Goal: Task Accomplishment & Management: Use online tool/utility

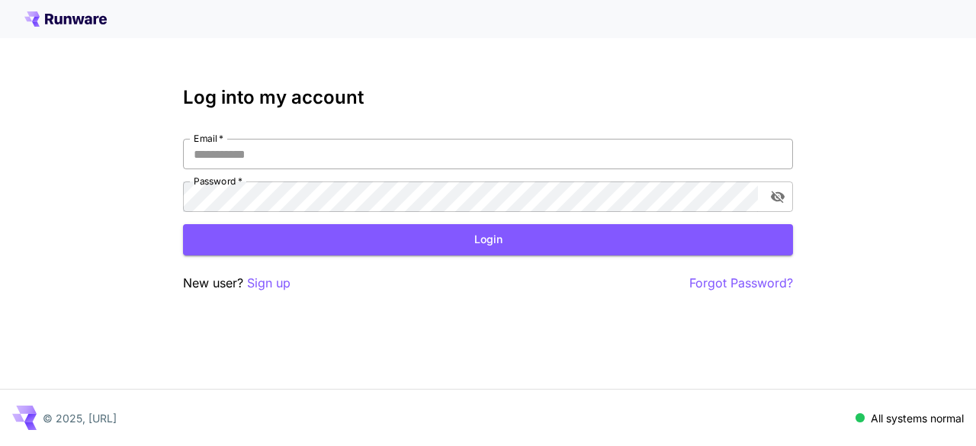
click at [247, 164] on input "Email   *" at bounding box center [488, 154] width 610 height 30
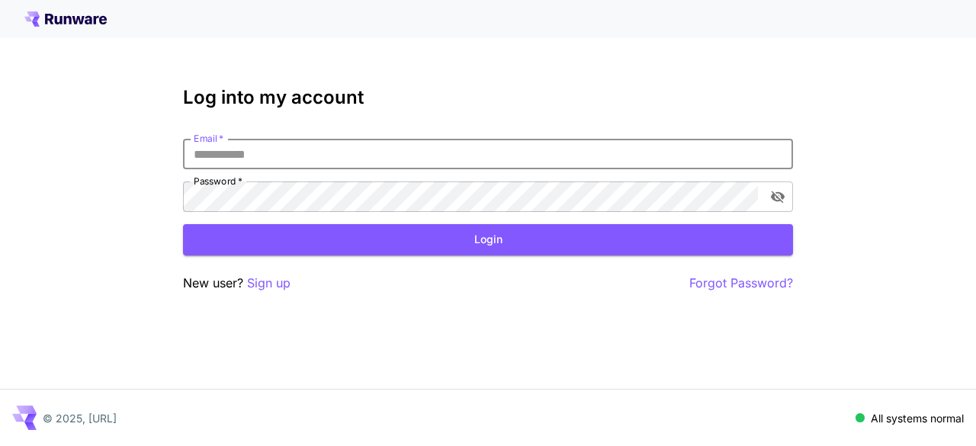
click at [247, 164] on input "Email   *" at bounding box center [488, 154] width 610 height 30
type input "**********"
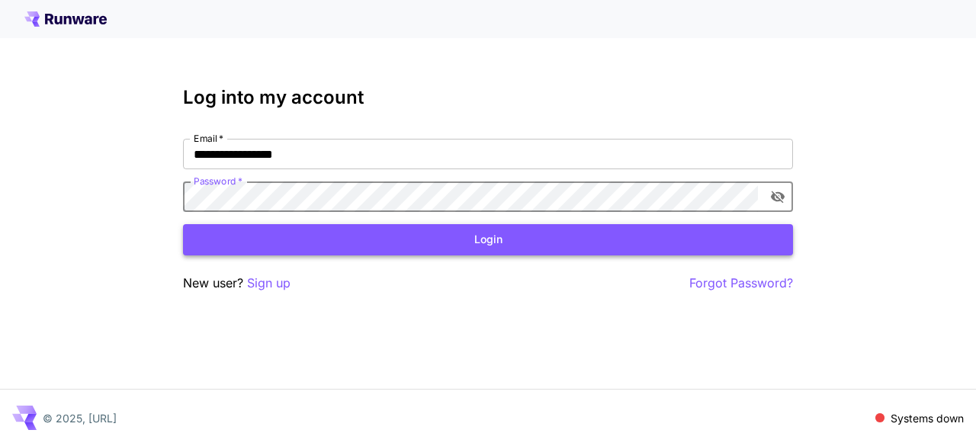
click at [563, 250] on button "Login" at bounding box center [488, 239] width 610 height 31
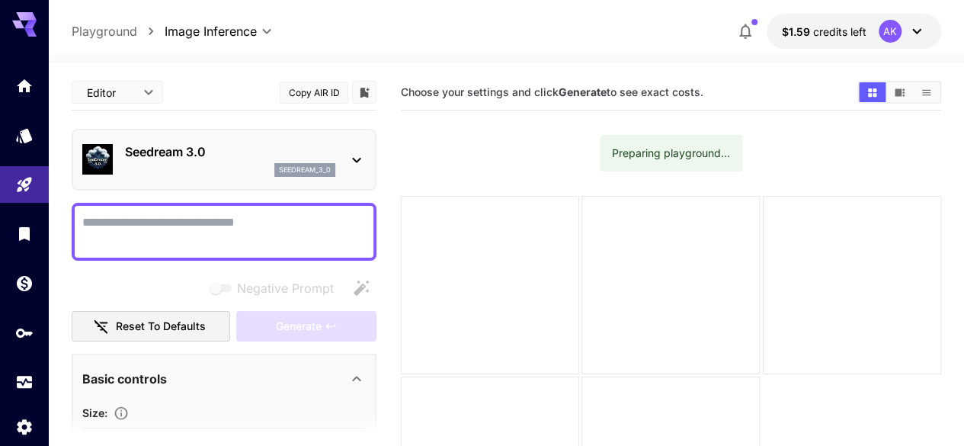
click at [199, 143] on p "Seedream 3.0" at bounding box center [230, 152] width 210 height 18
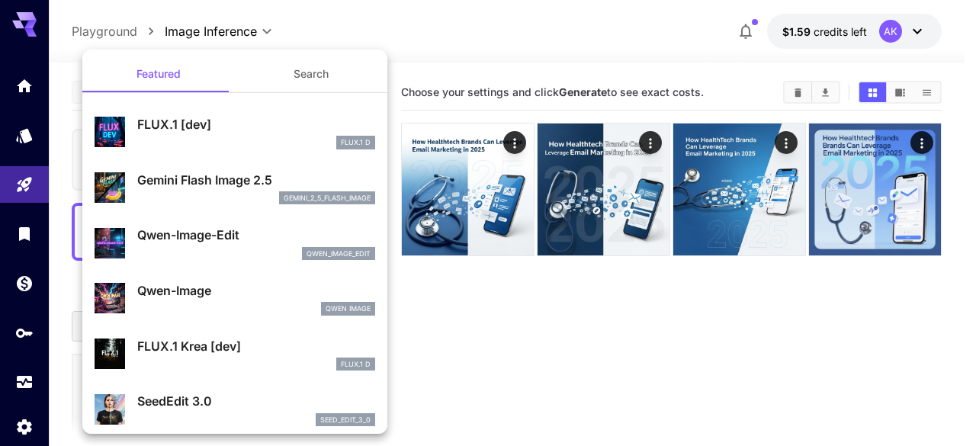
click at [21, 88] on div at bounding box center [488, 223] width 976 height 446
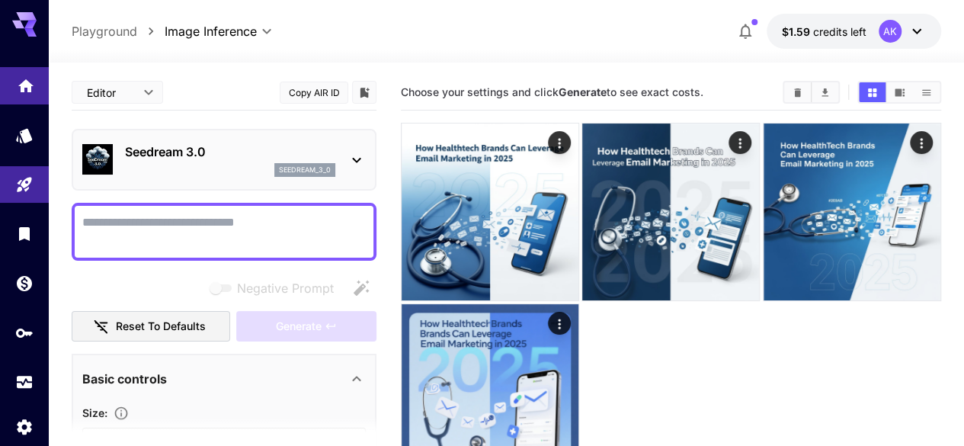
click at [37, 91] on link at bounding box center [24, 85] width 49 height 37
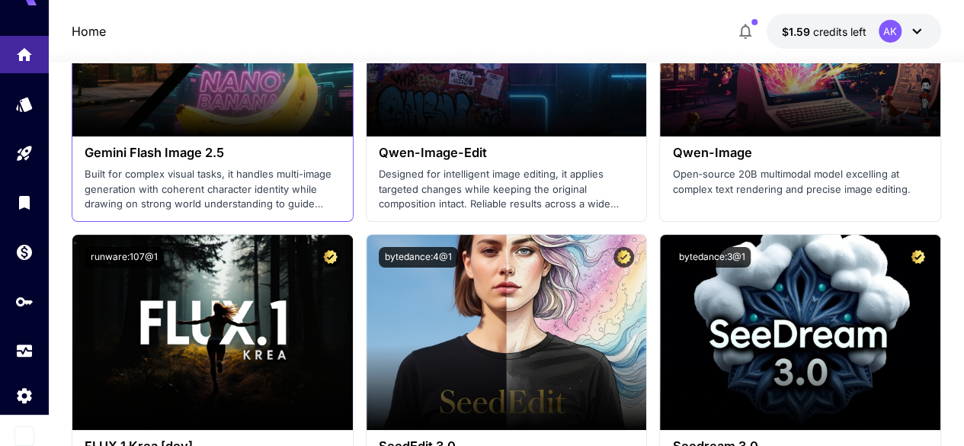
scroll to position [2668, 0]
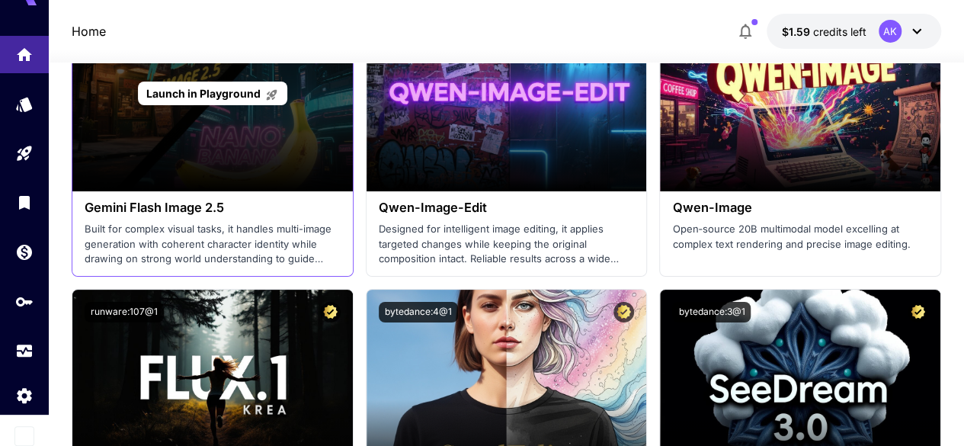
click at [224, 98] on div "Launch in Playground" at bounding box center [212, 94] width 149 height 24
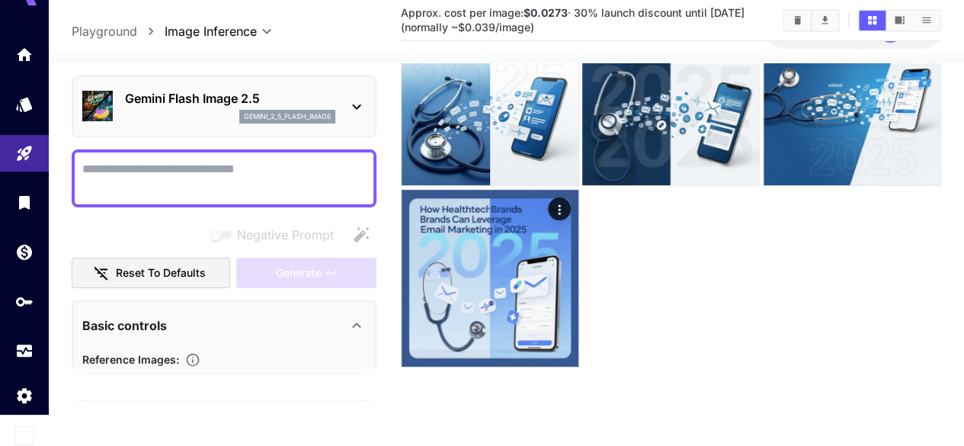
scroll to position [152, 0]
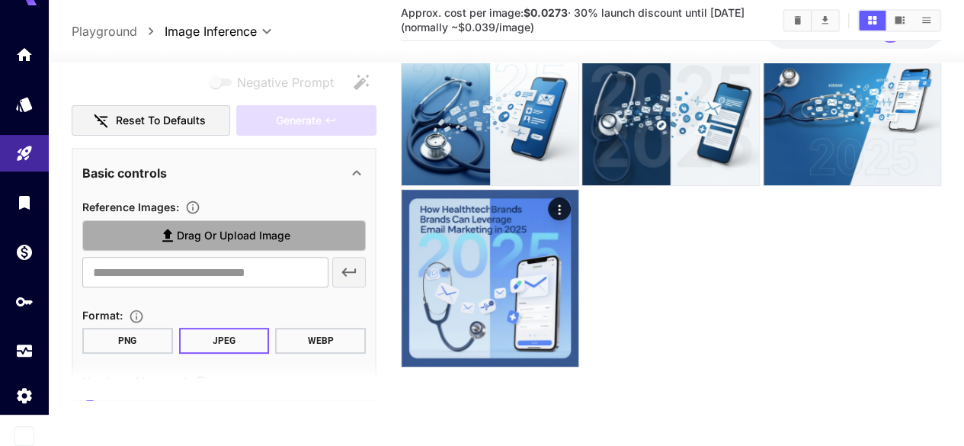
click at [240, 225] on label "Drag or upload image" at bounding box center [224, 235] width 284 height 31
click at [0, 0] on input "Drag or upload image" at bounding box center [0, 0] width 0 height 0
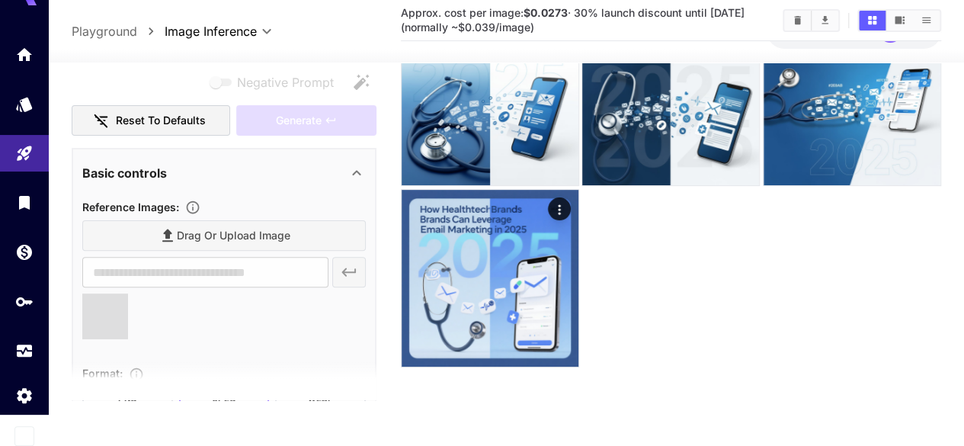
type input "**********"
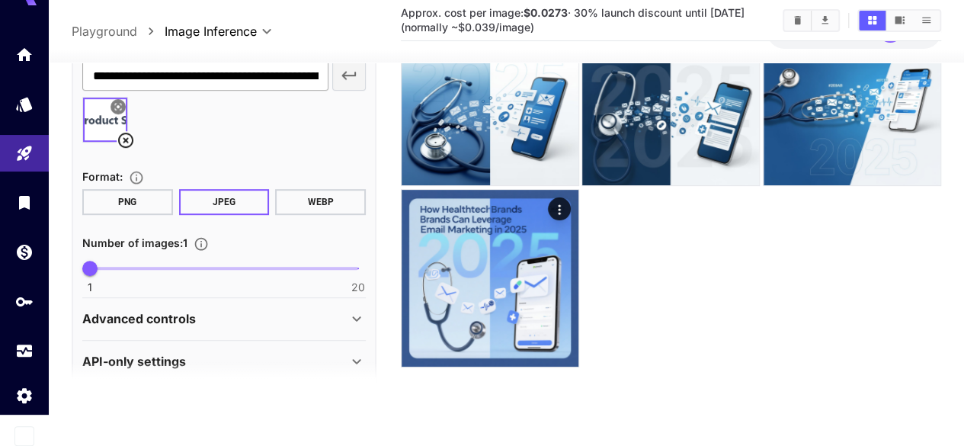
scroll to position [368, 0]
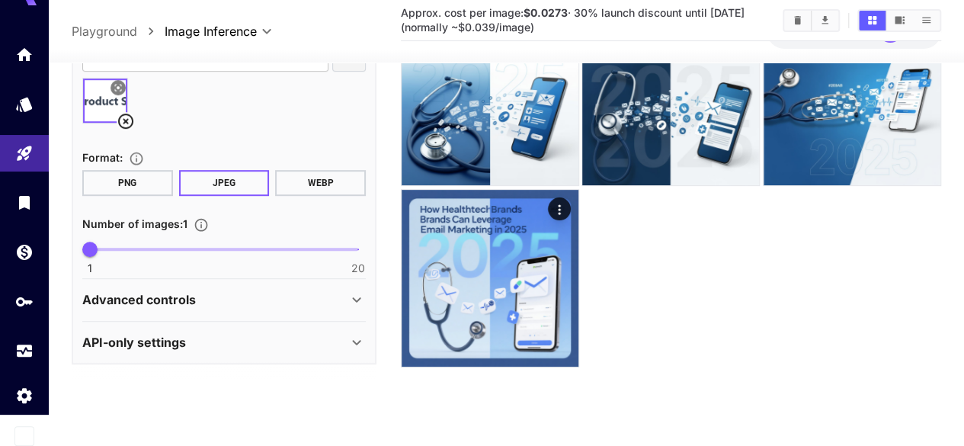
click at [239, 292] on div "Advanced controls" at bounding box center [214, 299] width 265 height 18
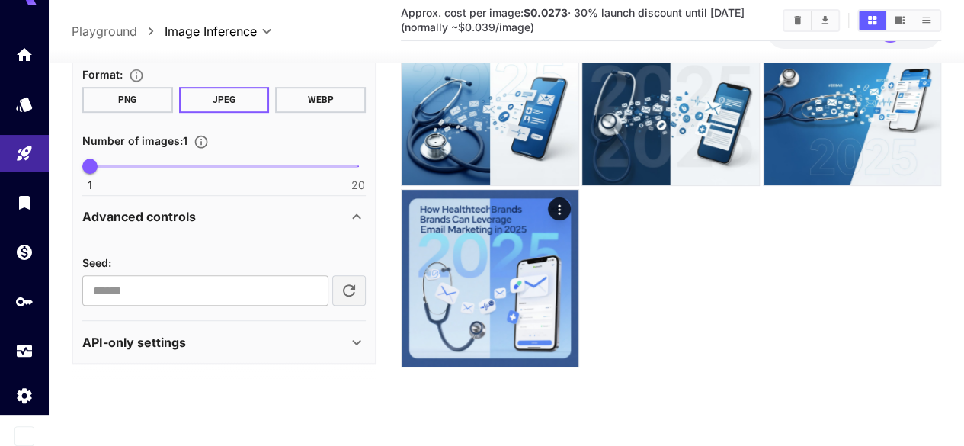
click at [241, 208] on div "Advanced controls" at bounding box center [214, 216] width 265 height 18
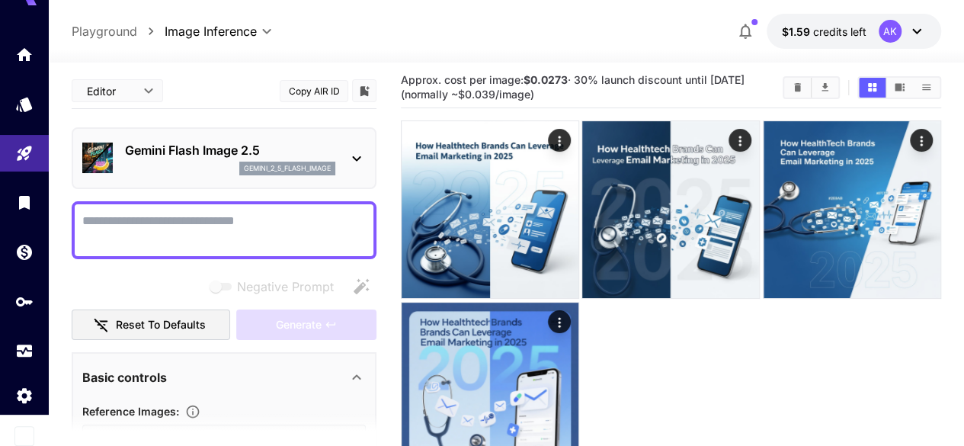
scroll to position [0, 0]
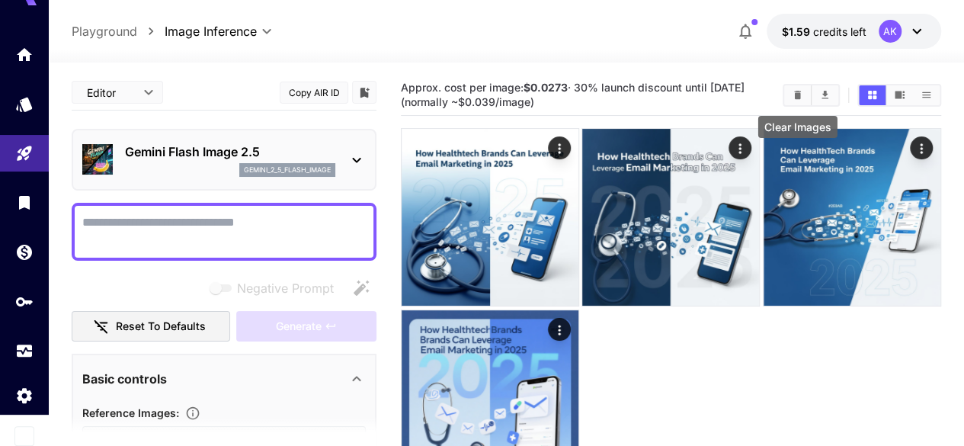
click at [788, 94] on button "Clear Images" at bounding box center [798, 95] width 27 height 20
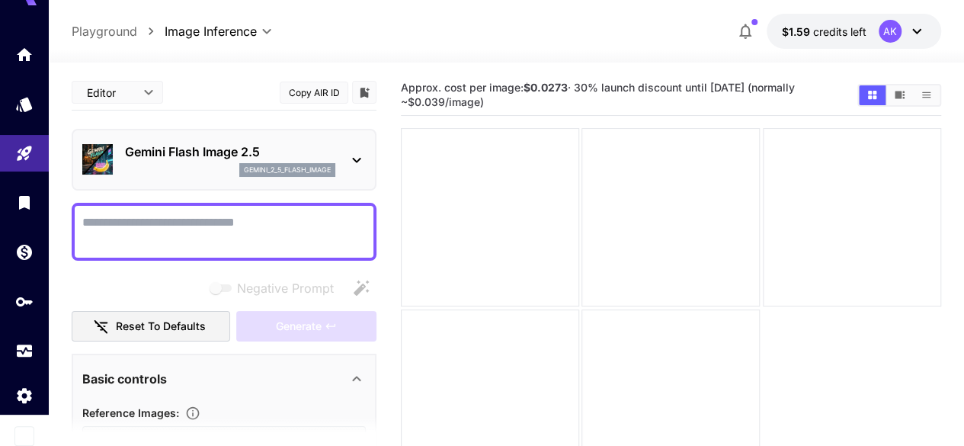
click at [204, 233] on textarea "Negative Prompt" at bounding box center [224, 231] width 284 height 37
paste textarea "**********"
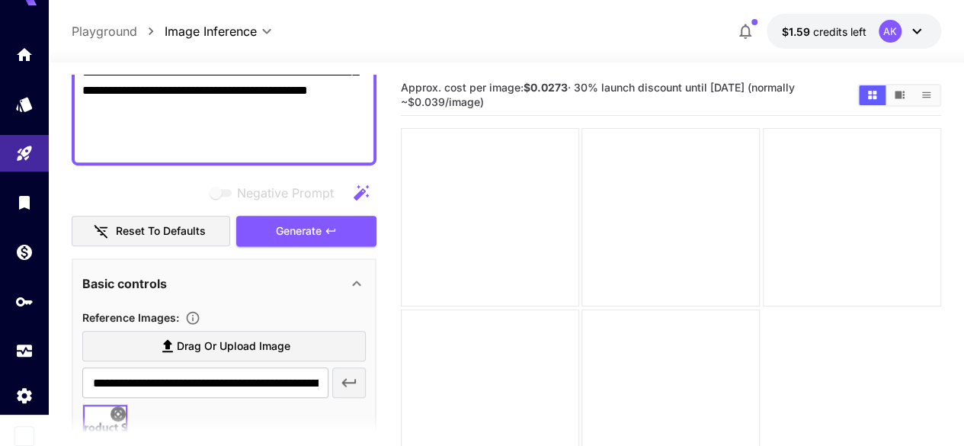
scroll to position [355, 0]
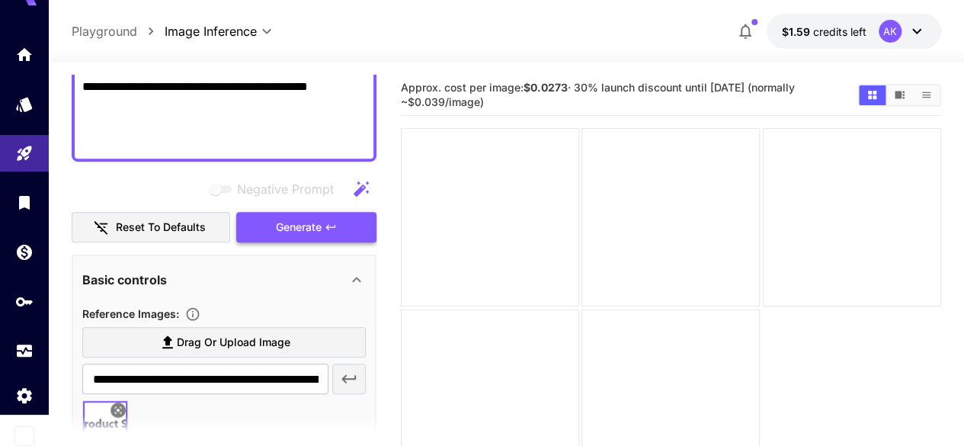
type textarea "**********"
click at [320, 227] on span "Generate" at bounding box center [299, 227] width 46 height 19
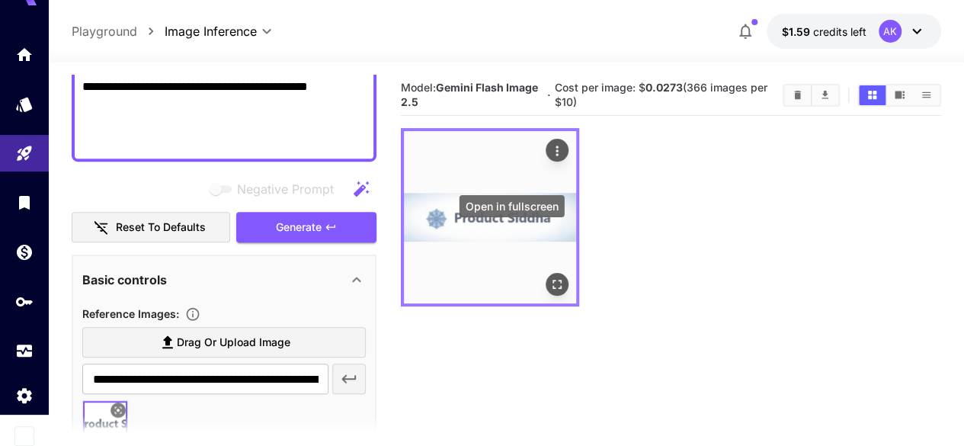
click at [550, 278] on icon "Open in fullscreen" at bounding box center [557, 285] width 15 height 15
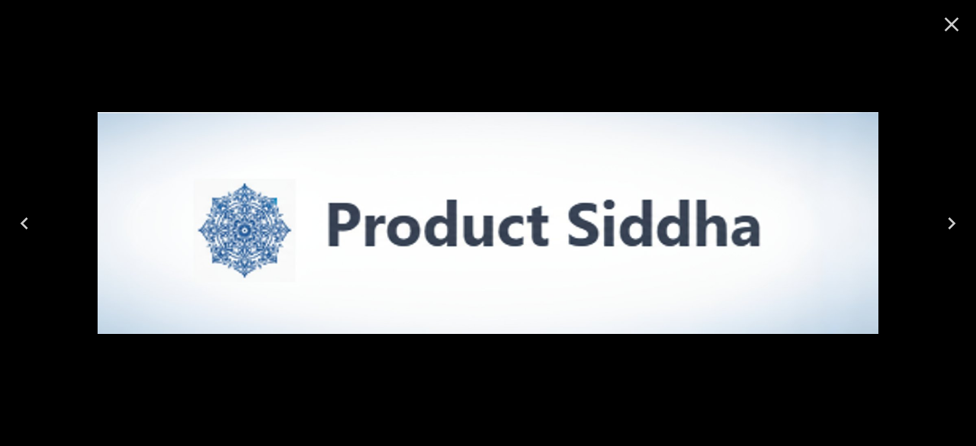
click at [948, 30] on icon "Close" at bounding box center [951, 24] width 24 height 24
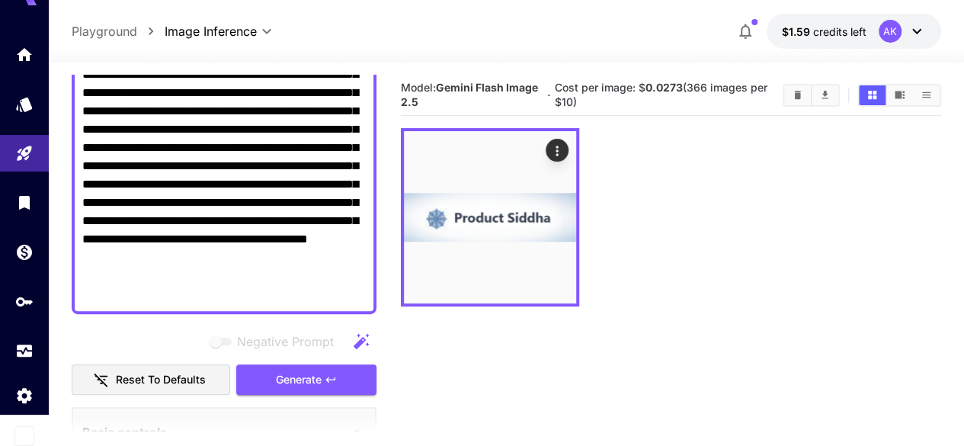
scroll to position [127, 0]
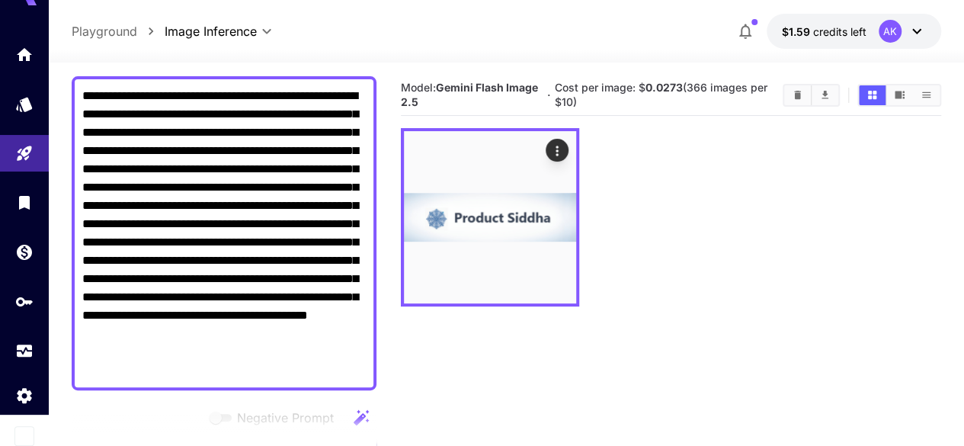
click at [341, 181] on textarea "**********" at bounding box center [224, 233] width 284 height 293
click at [341, 180] on textarea "**********" at bounding box center [224, 233] width 284 height 293
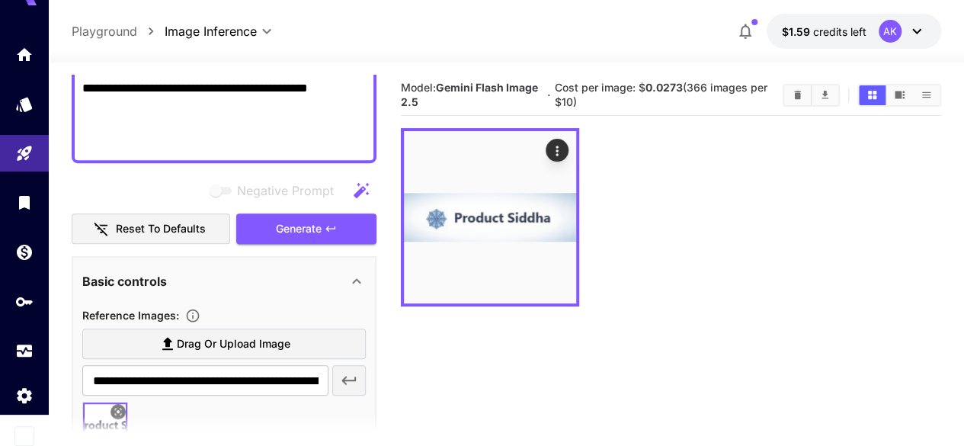
scroll to position [355, 0]
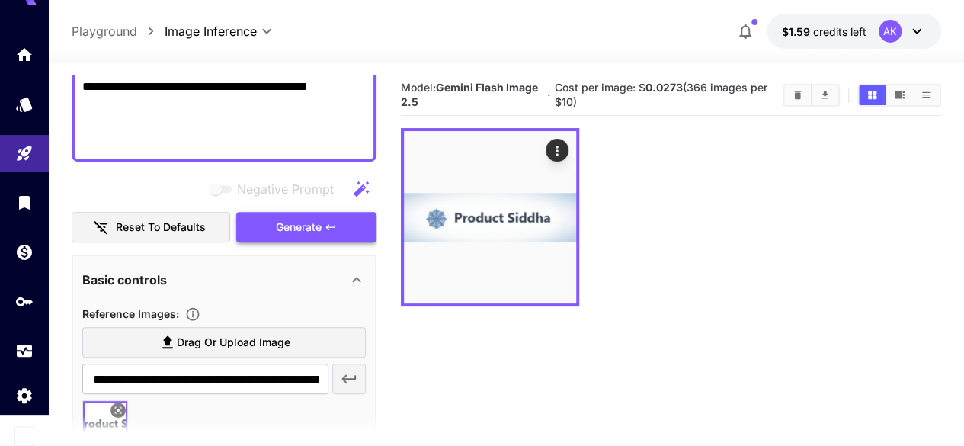
click at [336, 223] on icon "button" at bounding box center [331, 227] width 12 height 12
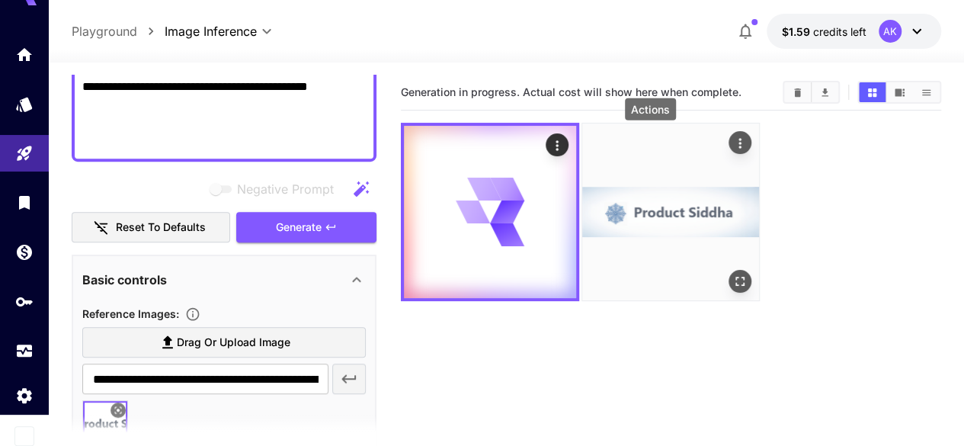
click at [733, 140] on icon "Actions" at bounding box center [740, 143] width 15 height 15
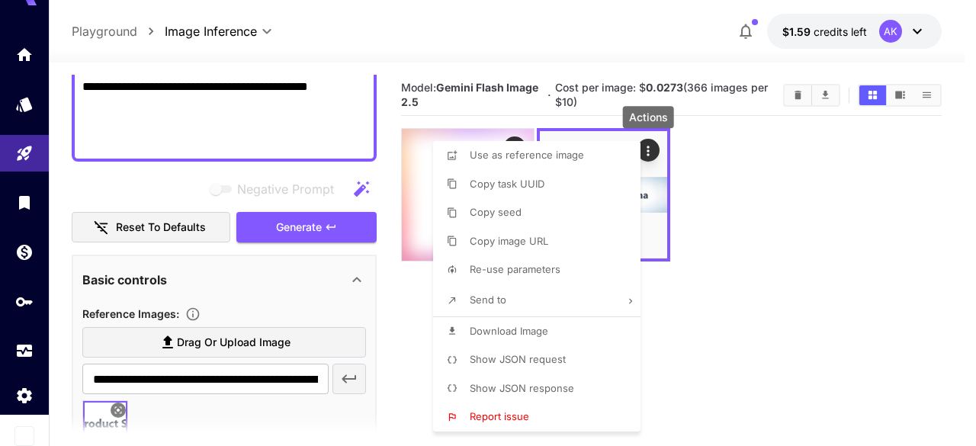
click at [720, 219] on div at bounding box center [488, 223] width 976 height 446
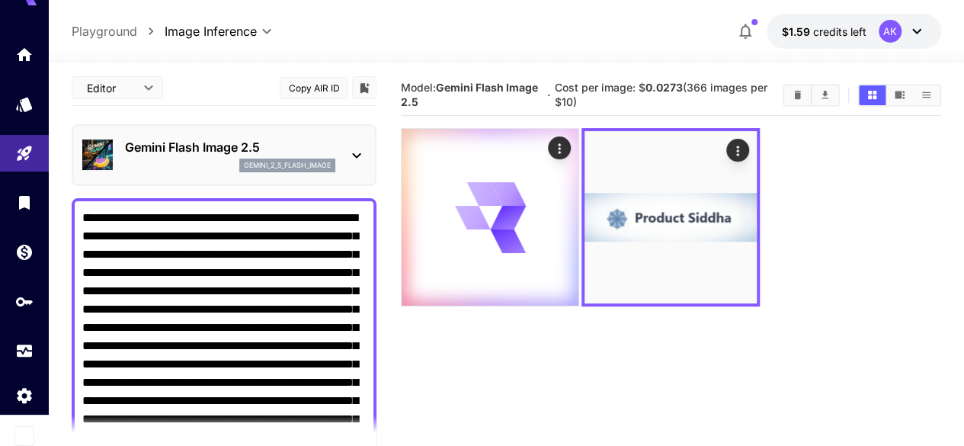
scroll to position [0, 0]
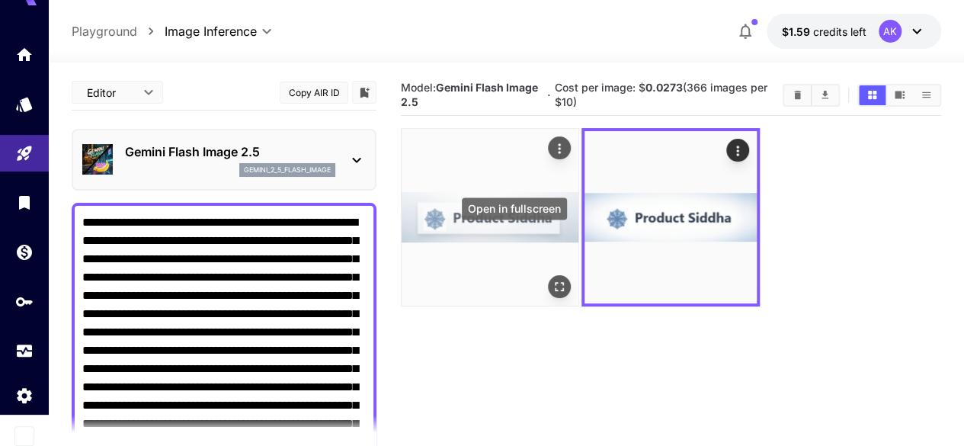
click at [552, 280] on icon "Open in fullscreen" at bounding box center [559, 287] width 15 height 15
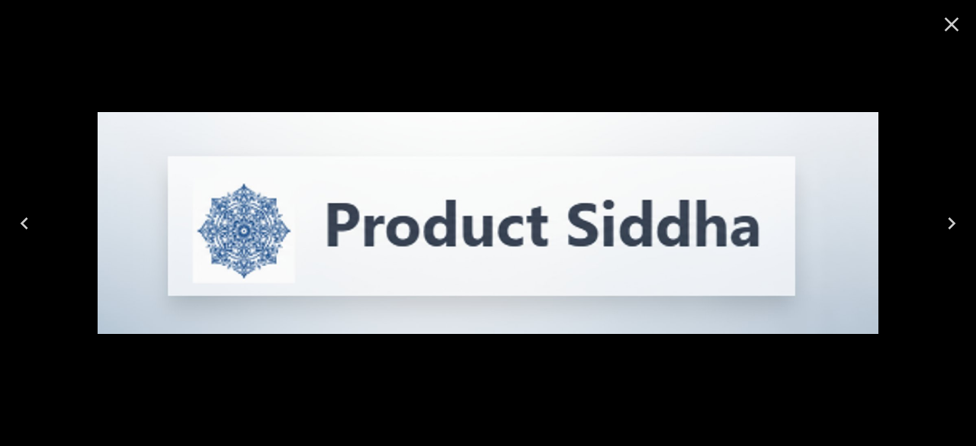
click at [948, 25] on icon "Close" at bounding box center [951, 24] width 24 height 24
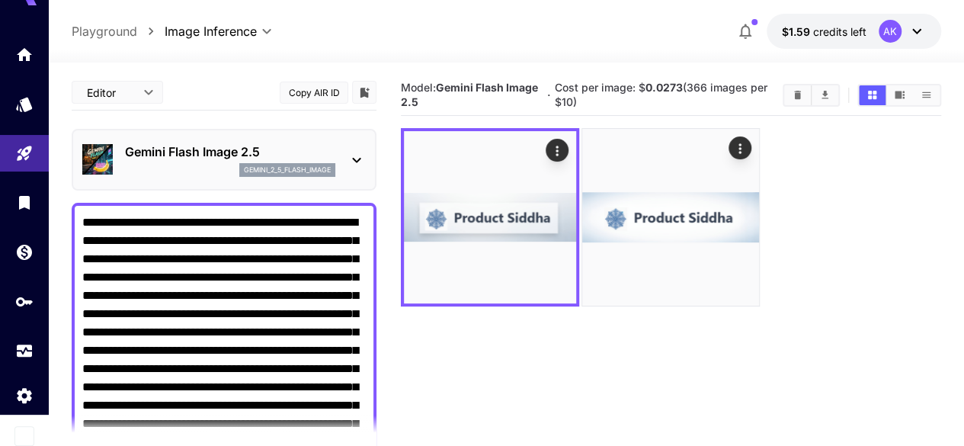
click at [209, 143] on p "Gemini Flash Image 2.5" at bounding box center [230, 152] width 210 height 18
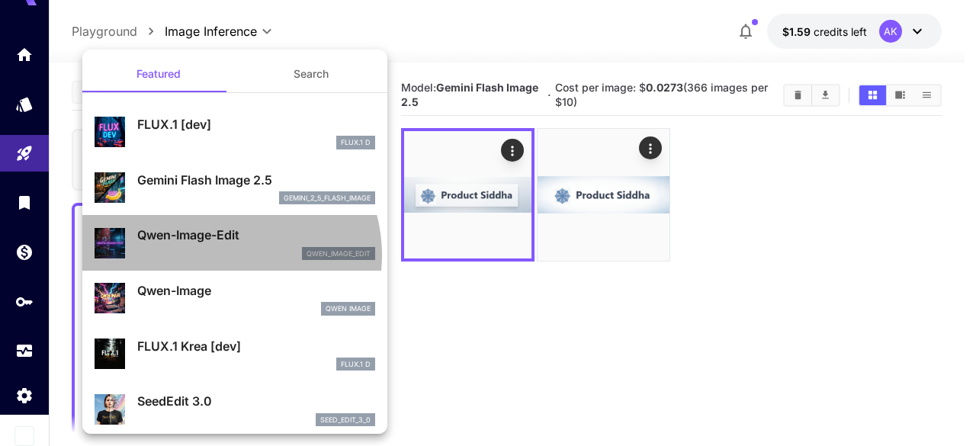
click at [223, 255] on div "qwen_image_edit" at bounding box center [256, 254] width 238 height 14
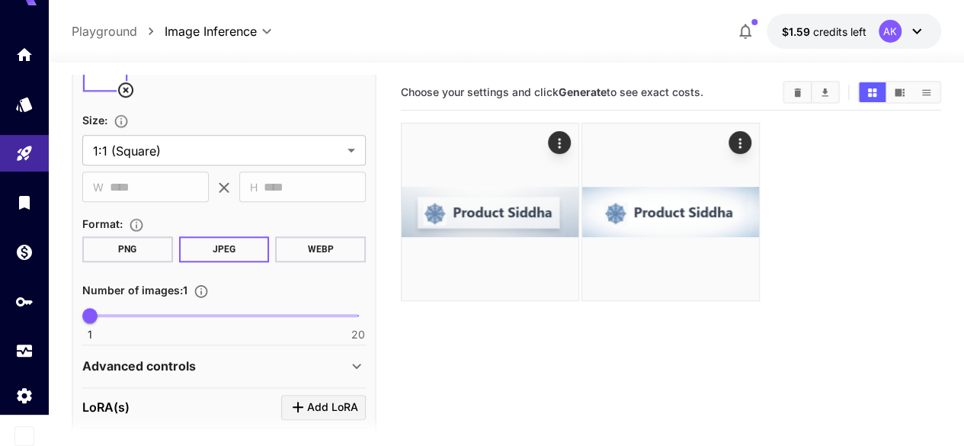
scroll to position [685, 0]
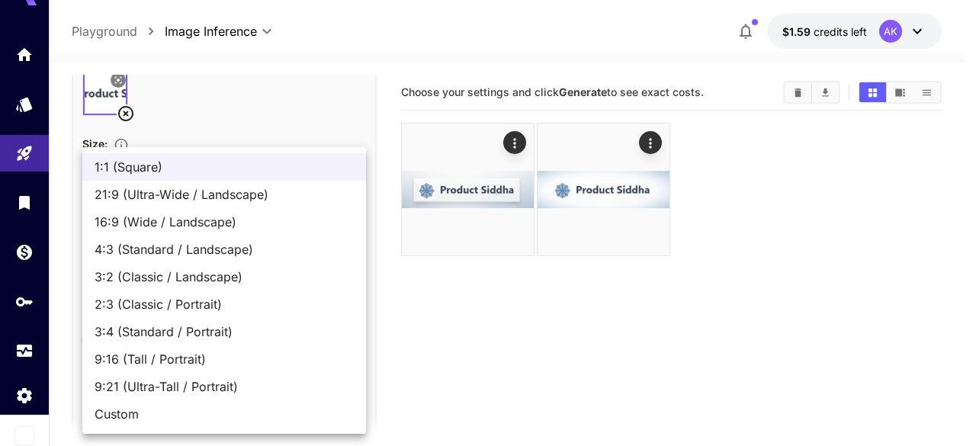
click at [223, 169] on body "**********" at bounding box center [488, 283] width 976 height 566
click at [250, 106] on div at bounding box center [488, 223] width 976 height 446
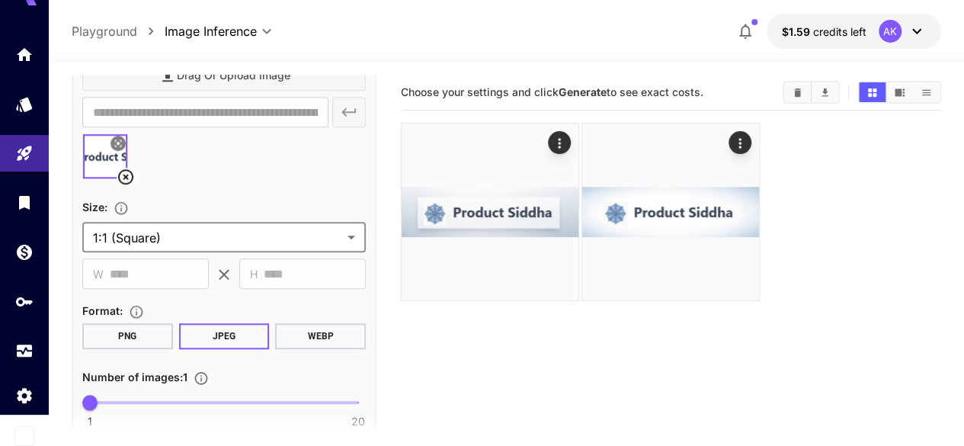
scroll to position [609, 0]
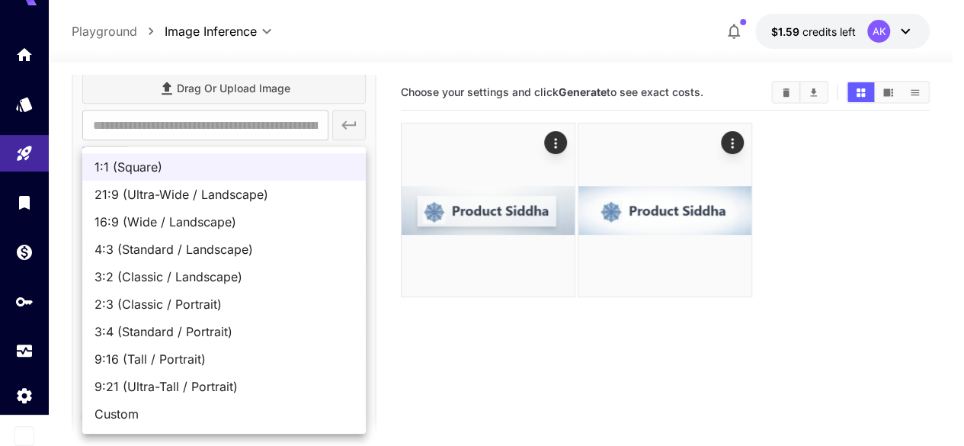
click at [209, 257] on body "**********" at bounding box center [482, 283] width 964 height 566
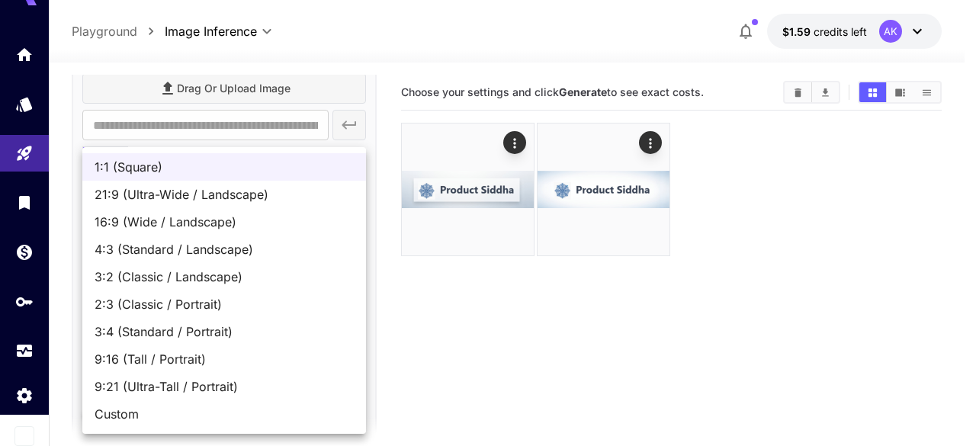
click at [158, 416] on span "Custom" at bounding box center [224, 414] width 259 height 18
type input "******"
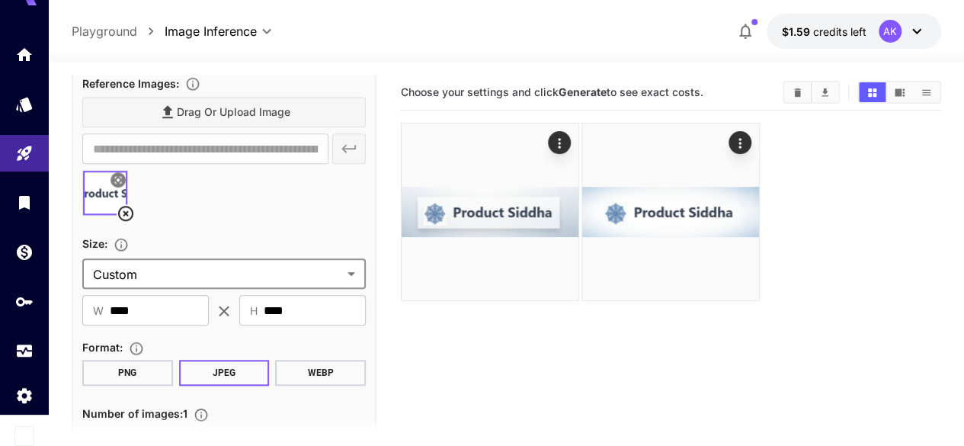
scroll to position [610, 0]
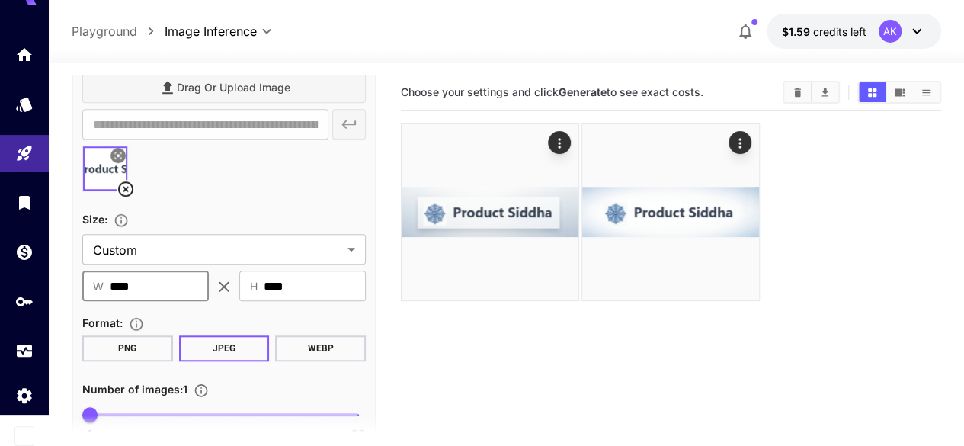
click at [144, 290] on input "****" at bounding box center [159, 286] width 99 height 30
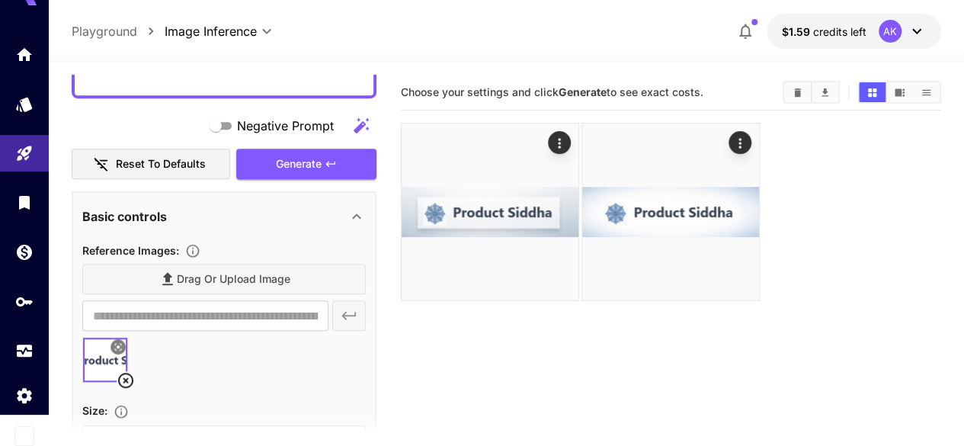
scroll to position [381, 0]
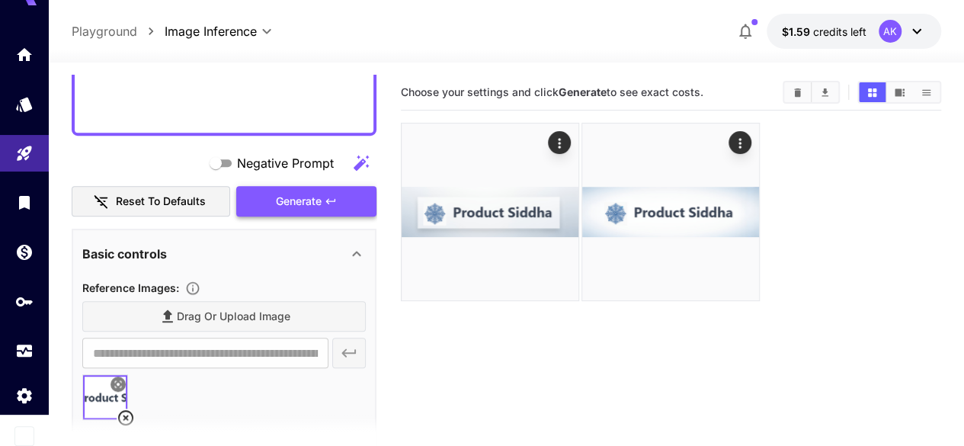
click at [332, 207] on icon "button" at bounding box center [331, 201] width 12 height 12
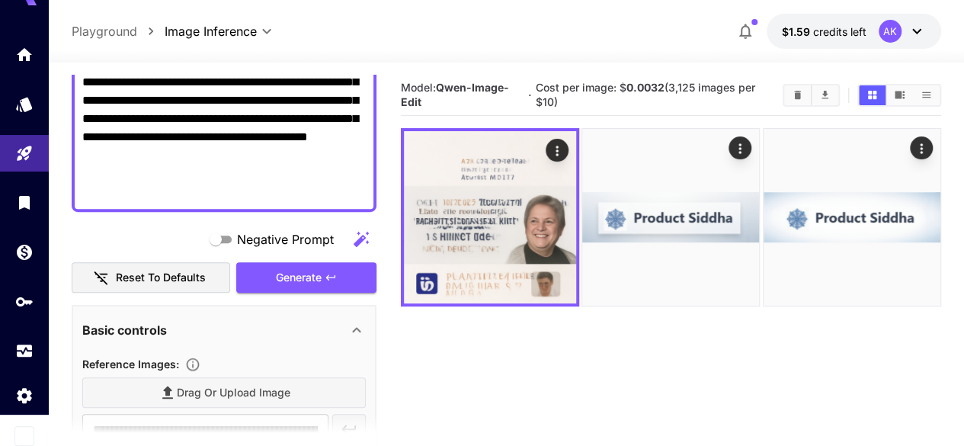
scroll to position [610, 0]
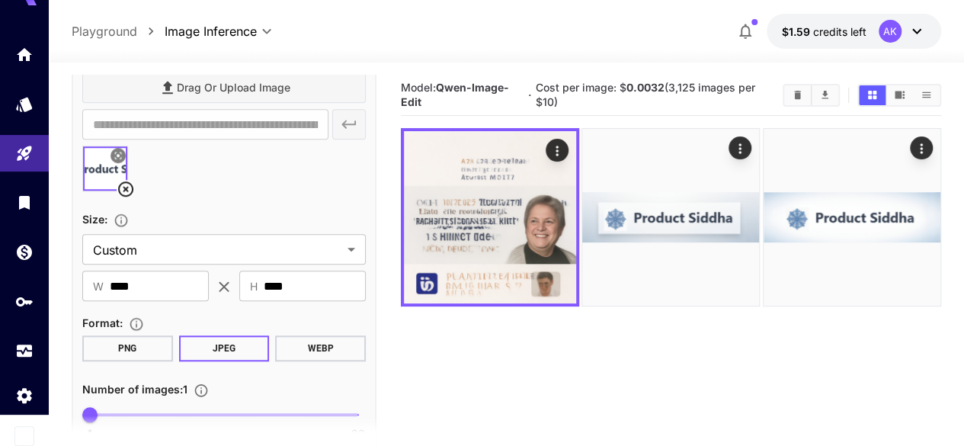
click at [127, 188] on icon at bounding box center [125, 188] width 15 height 15
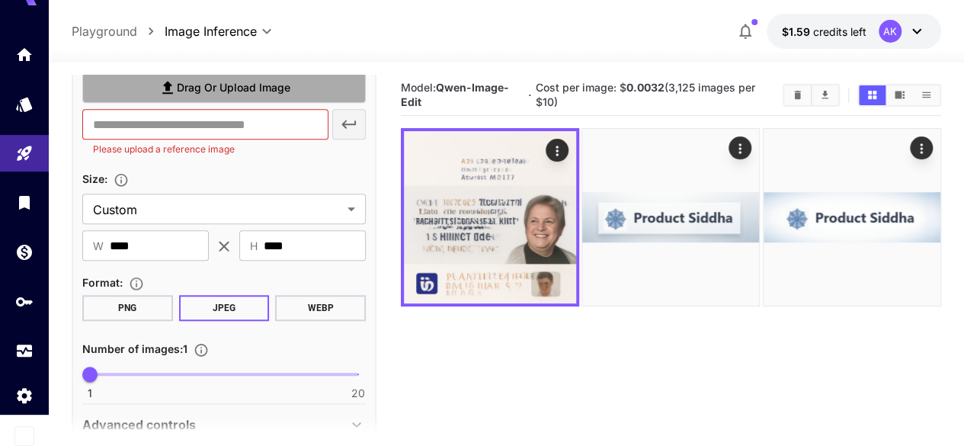
click at [190, 89] on span "Drag or upload image" at bounding box center [234, 88] width 114 height 19
click at [0, 0] on input "Drag or upload image" at bounding box center [0, 0] width 0 height 0
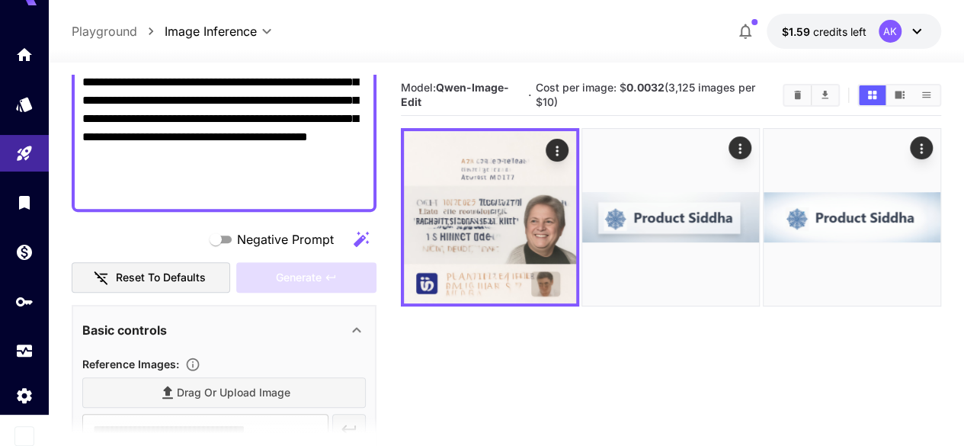
type input "**********"
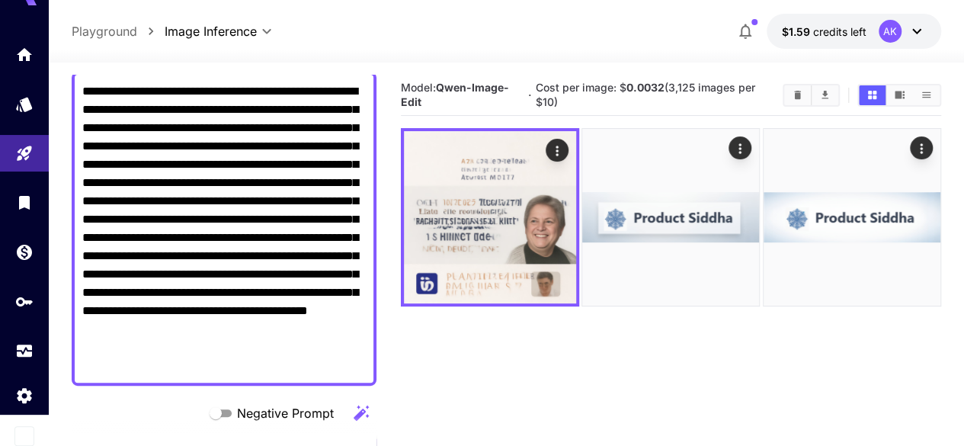
scroll to position [229, 0]
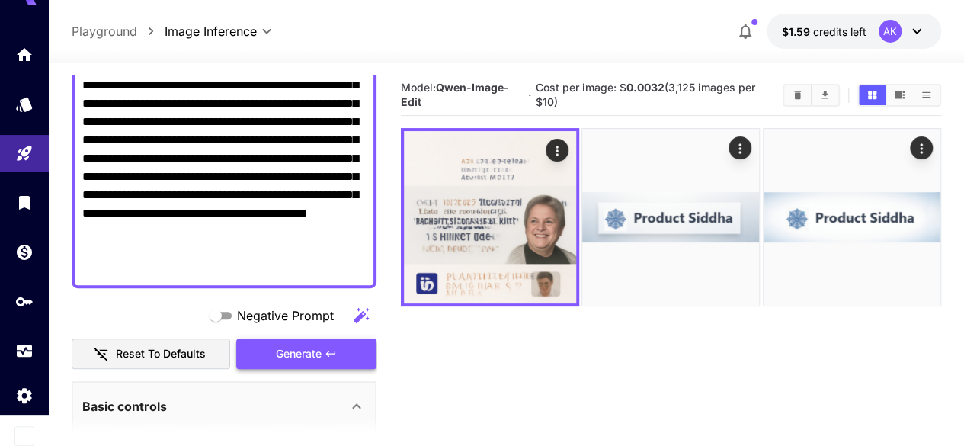
click at [317, 352] on span "Generate" at bounding box center [299, 354] width 46 height 19
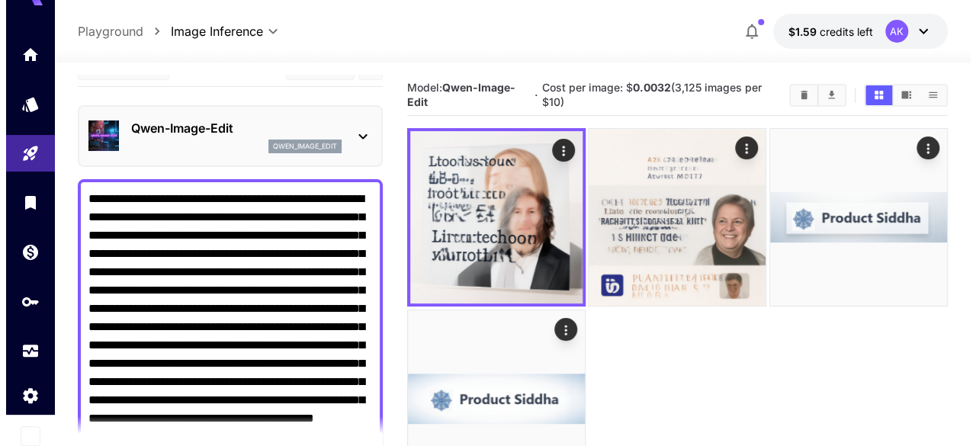
scroll to position [0, 0]
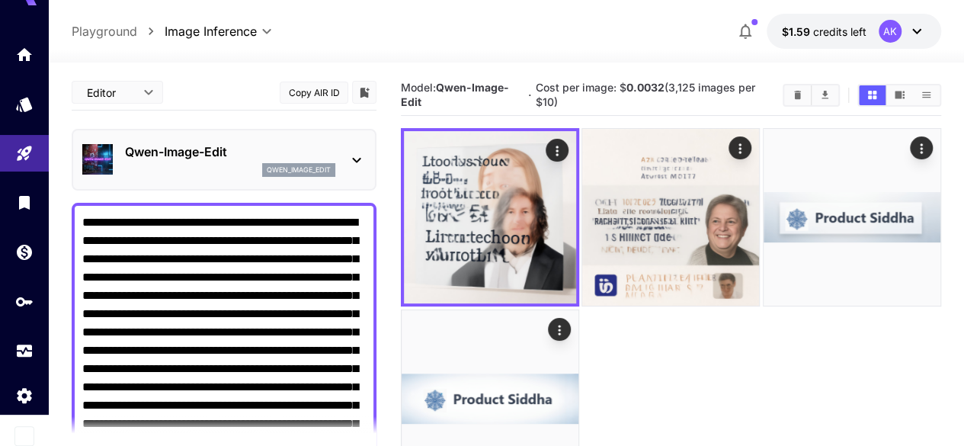
click at [243, 149] on p "Qwen-Image-Edit" at bounding box center [230, 152] width 210 height 18
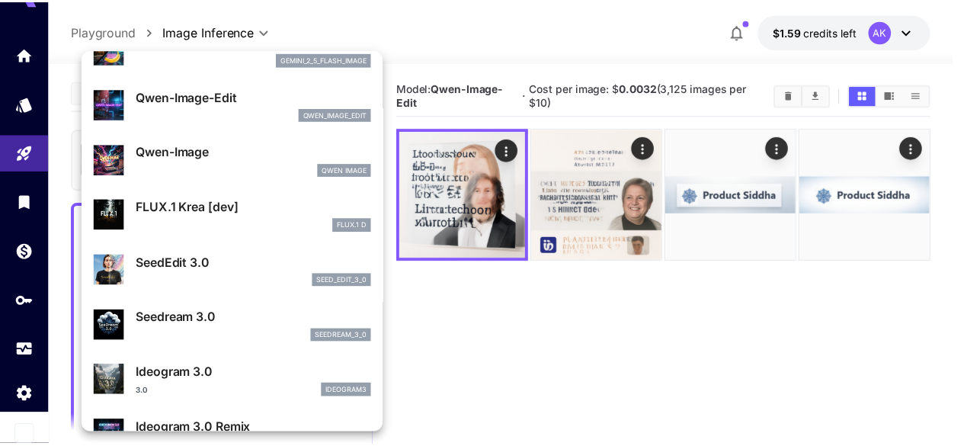
scroll to position [152, 0]
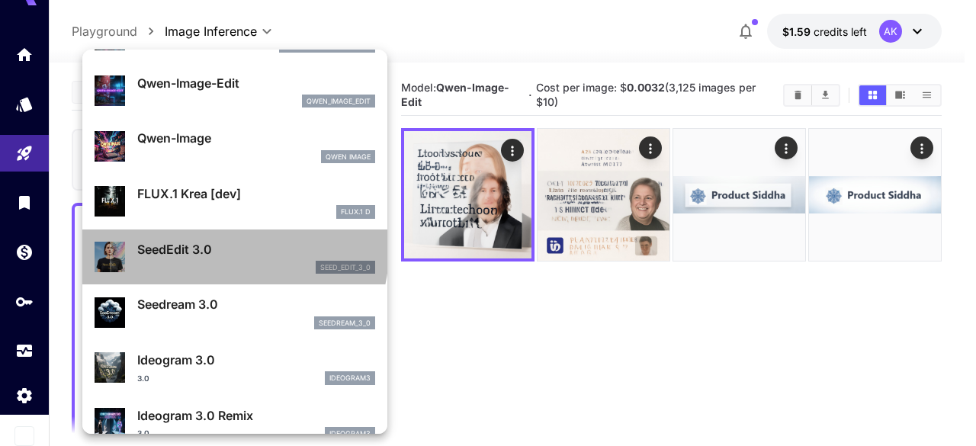
click at [233, 251] on p "SeedEdit 3.0" at bounding box center [256, 249] width 238 height 18
type input "***"
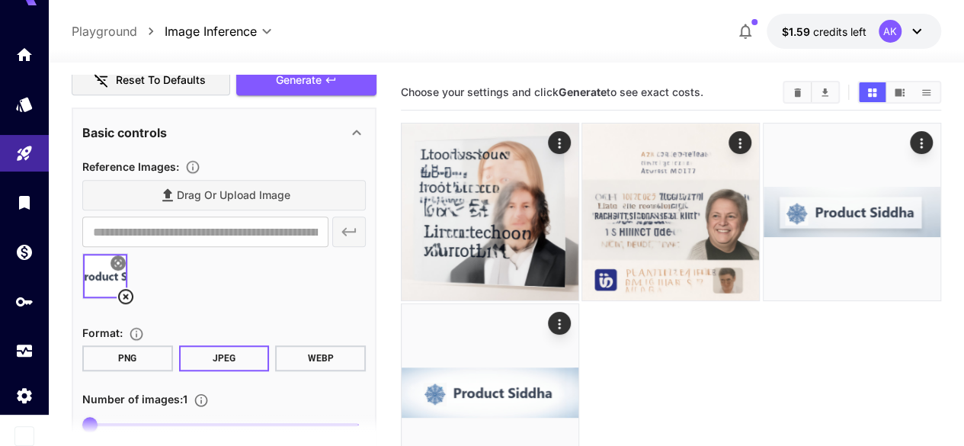
scroll to position [473, 0]
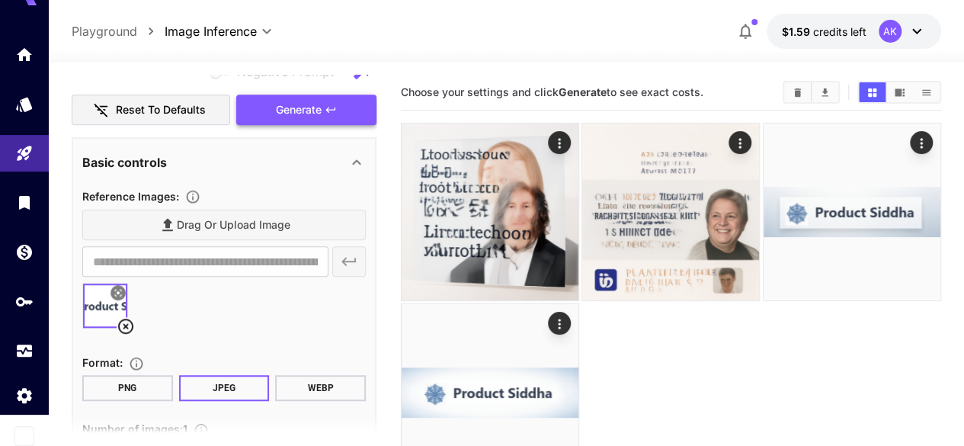
click at [308, 101] on span "Generate" at bounding box center [299, 110] width 46 height 19
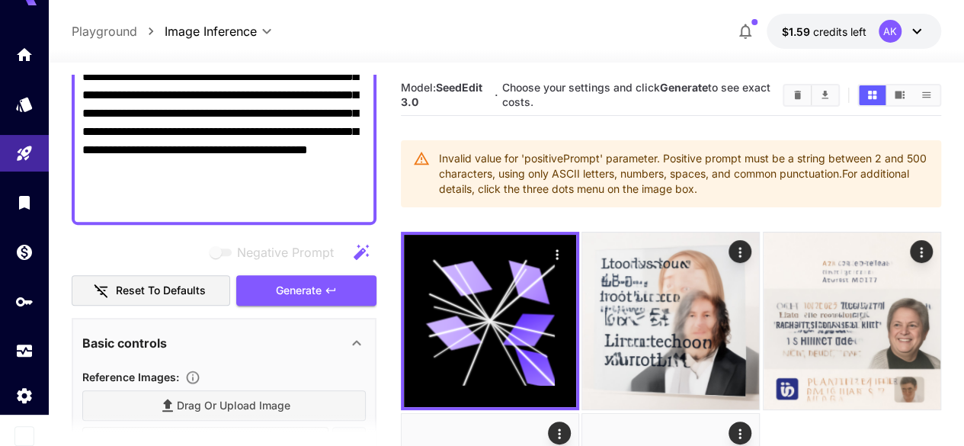
scroll to position [396, 0]
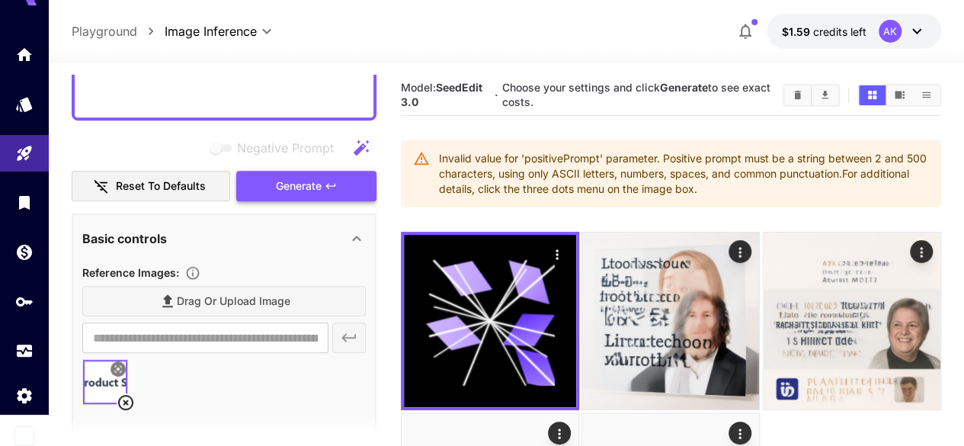
click at [322, 184] on span "Generate" at bounding box center [299, 186] width 46 height 19
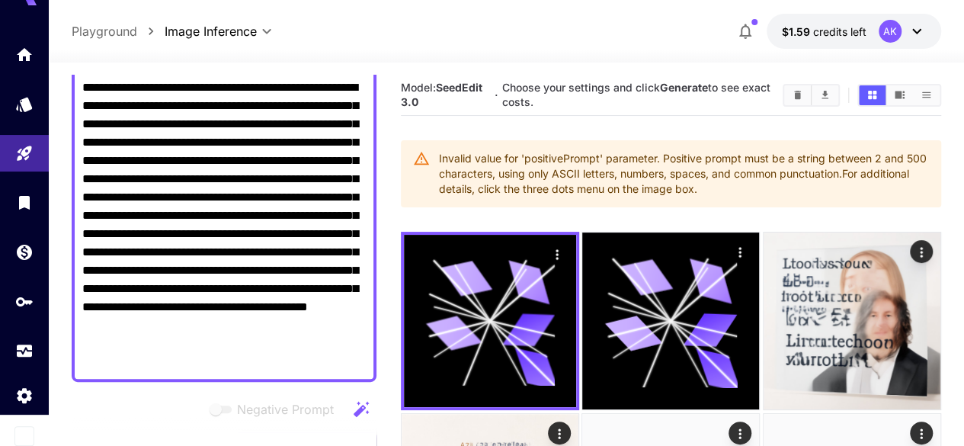
scroll to position [91, 0]
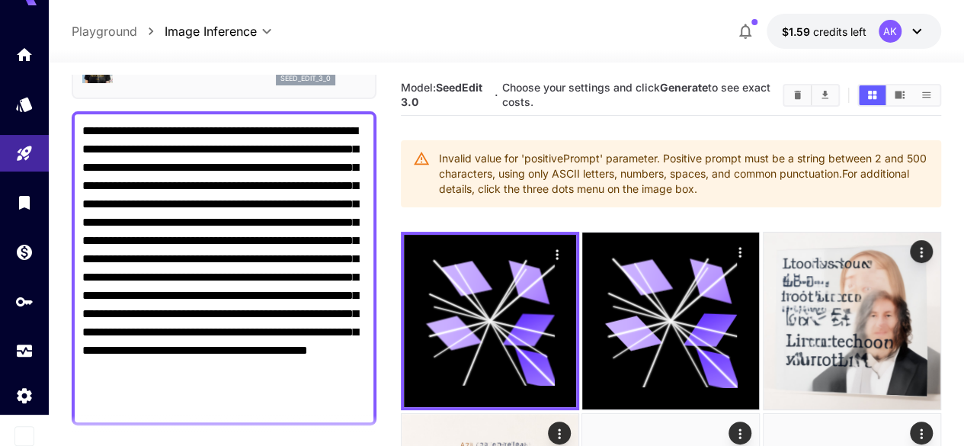
drag, startPoint x: 297, startPoint y: 296, endPoint x: 307, endPoint y: 397, distance: 102.0
click at [307, 397] on textarea "**********" at bounding box center [224, 268] width 284 height 293
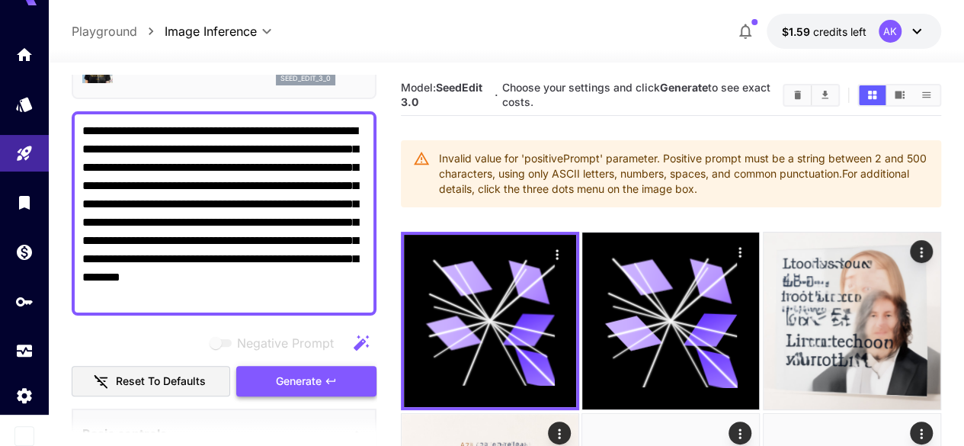
click at [315, 376] on span "Generate" at bounding box center [299, 381] width 46 height 19
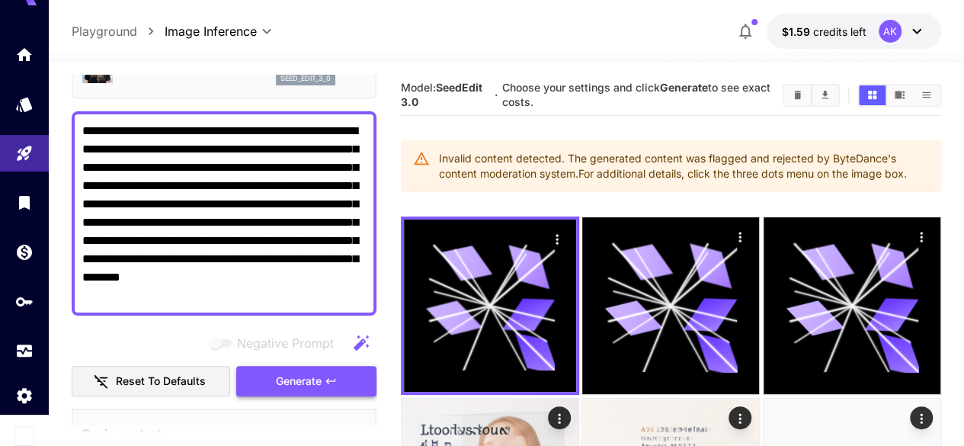
click at [332, 390] on button "Generate" at bounding box center [306, 381] width 140 height 31
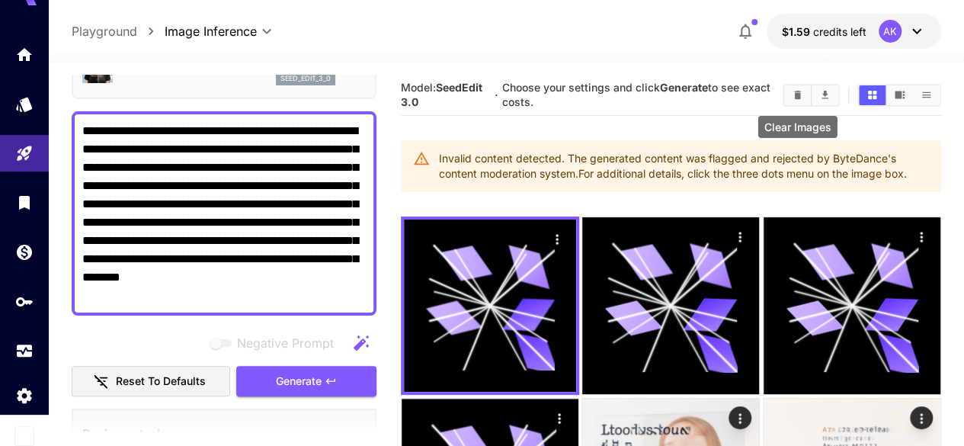
click at [797, 88] on button "Clear Images" at bounding box center [798, 95] width 27 height 20
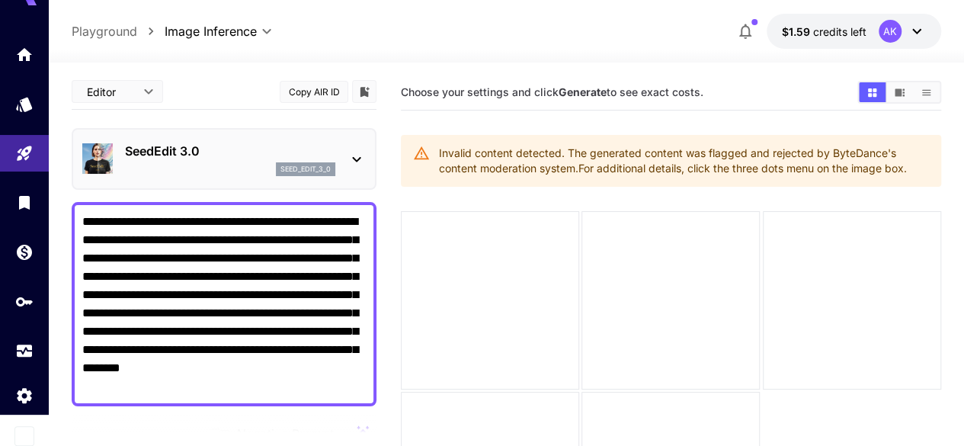
scroll to position [0, 0]
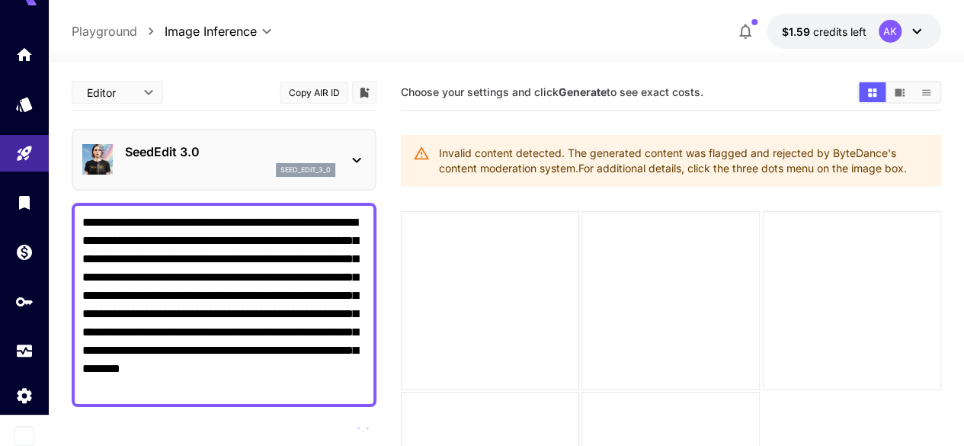
click at [235, 269] on textarea "**********" at bounding box center [224, 304] width 284 height 183
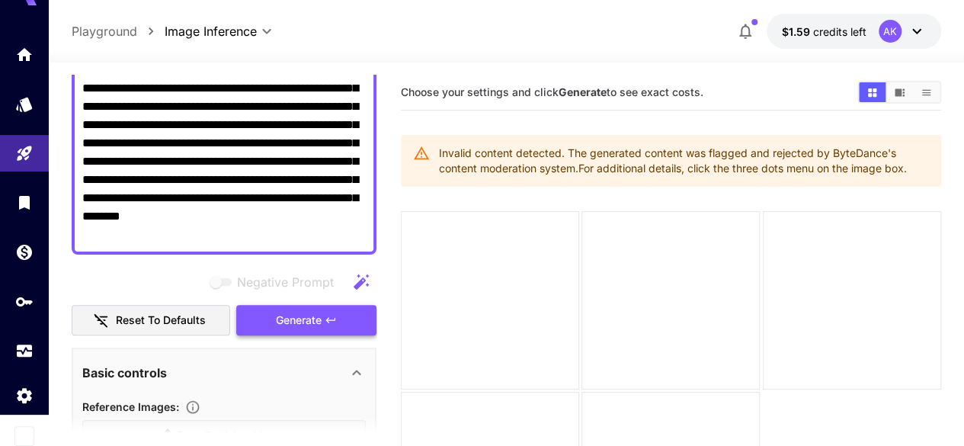
click at [282, 318] on span "Generate" at bounding box center [299, 320] width 46 height 19
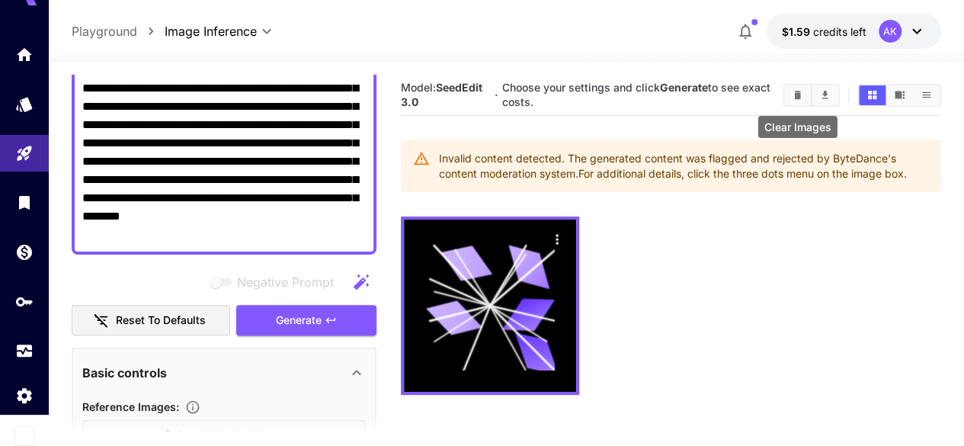
click at [803, 98] on icon "Clear Images" at bounding box center [797, 94] width 11 height 11
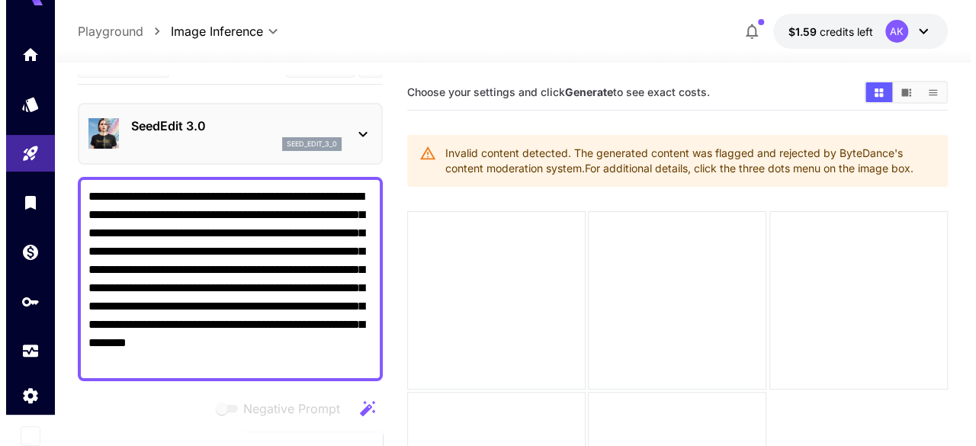
scroll to position [0, 0]
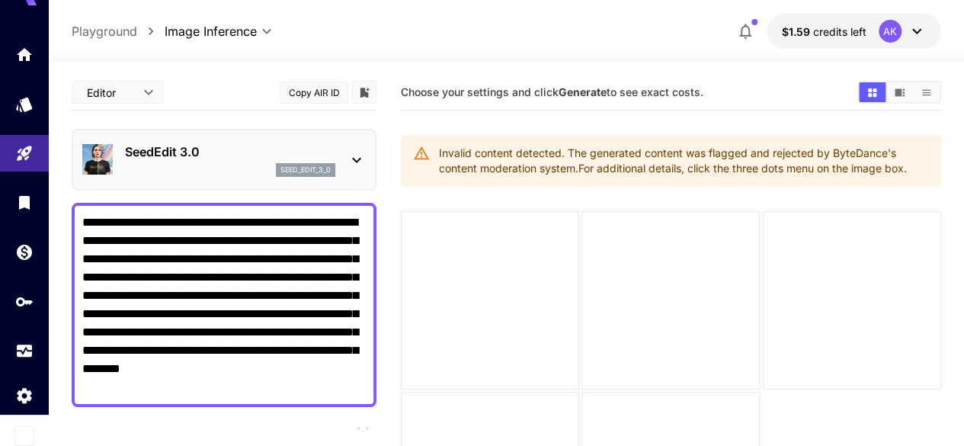
click at [191, 162] on div "SeedEdit 3.0 seed_edit_3_0" at bounding box center [230, 160] width 210 height 34
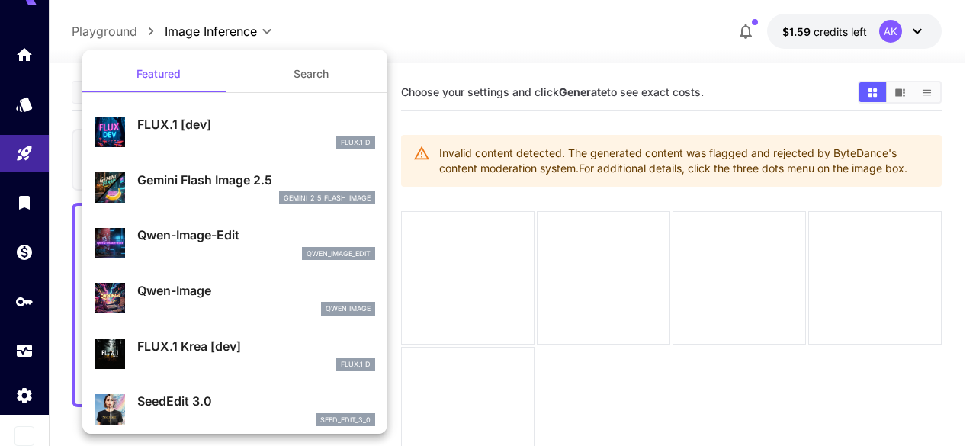
click at [232, 179] on p "Gemini Flash Image 2.5" at bounding box center [256, 180] width 238 height 18
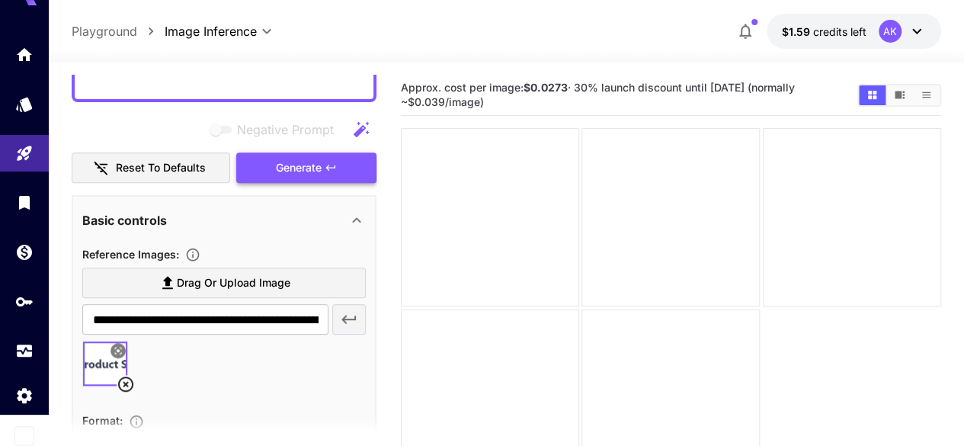
scroll to position [229, 0]
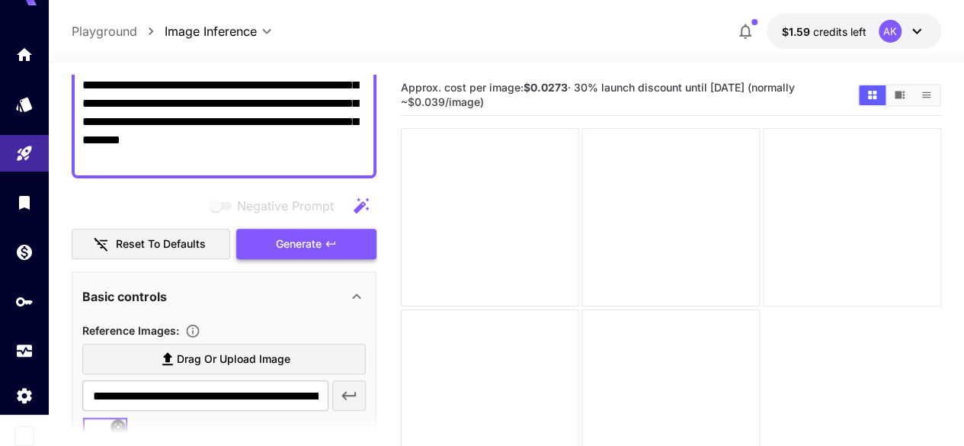
click at [304, 245] on span "Generate" at bounding box center [299, 244] width 46 height 19
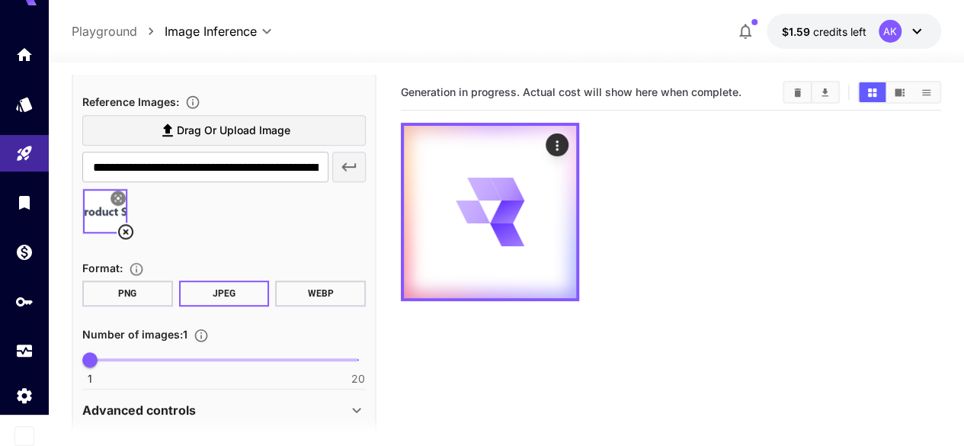
scroll to position [515, 0]
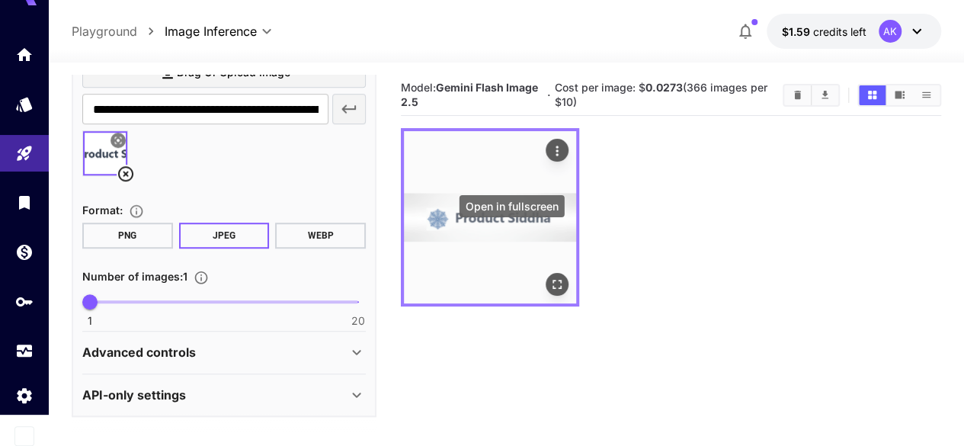
click at [550, 278] on icon "Open in fullscreen" at bounding box center [557, 285] width 15 height 15
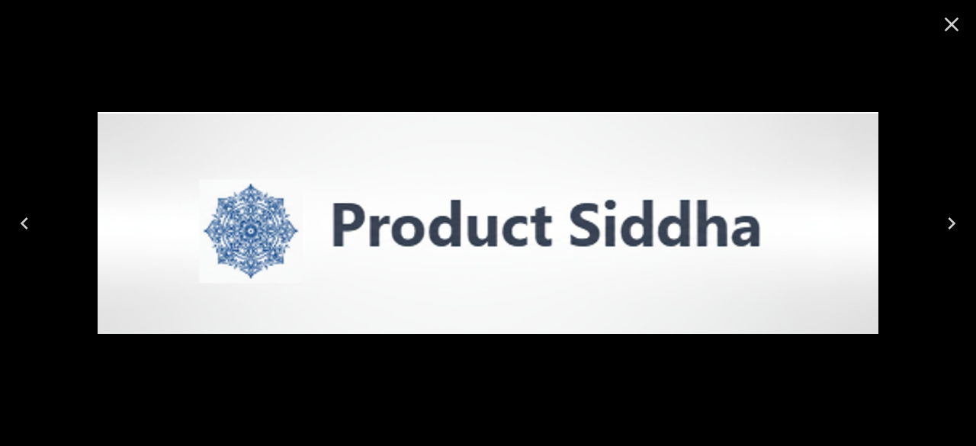
click at [947, 20] on icon "Close" at bounding box center [952, 25] width 14 height 14
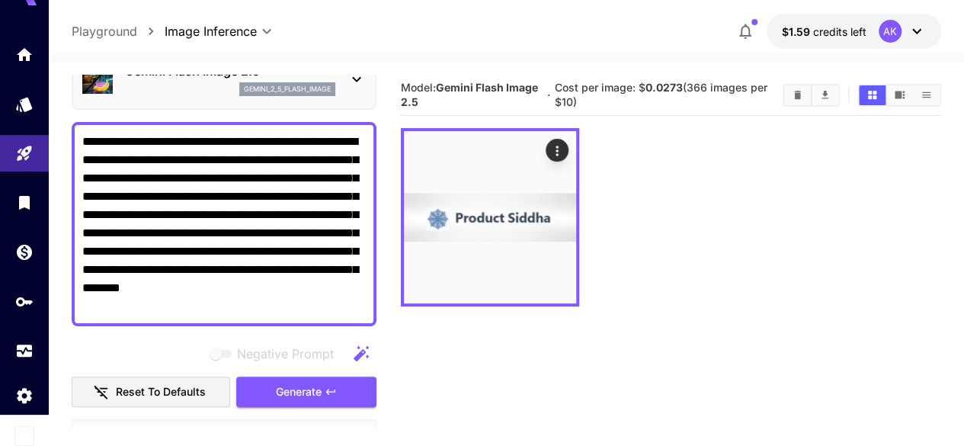
scroll to position [58, 0]
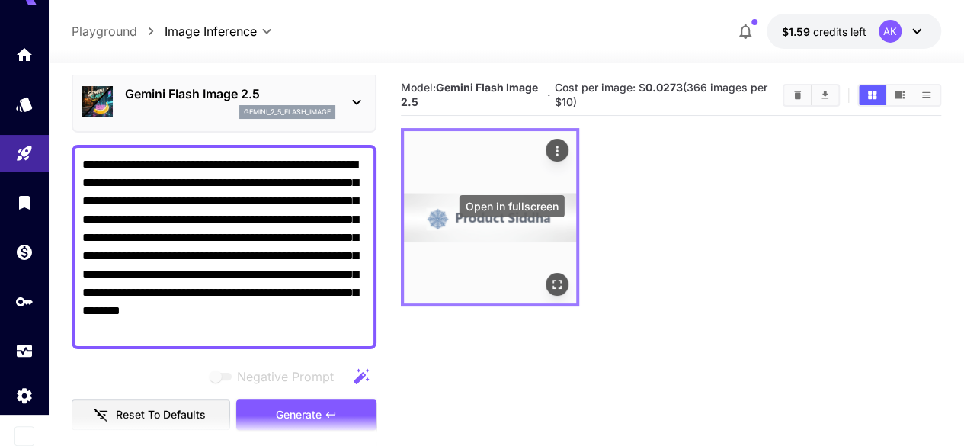
click at [550, 278] on icon "Open in fullscreen" at bounding box center [557, 285] width 15 height 15
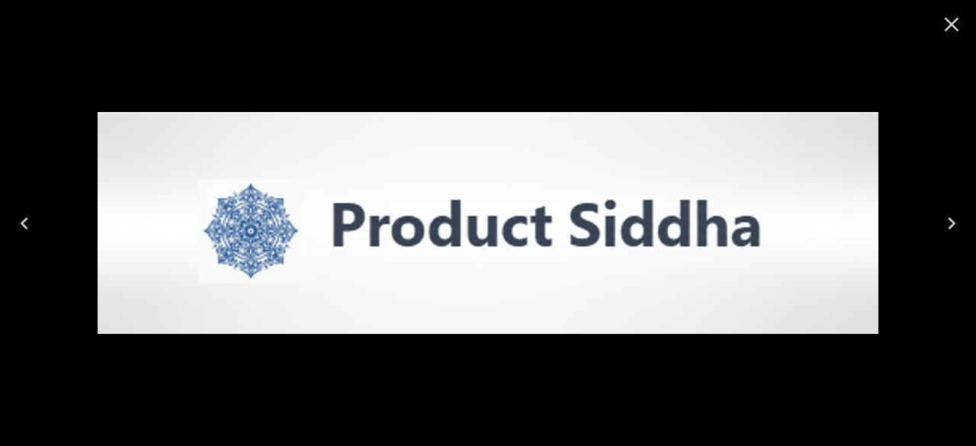
click at [962, 34] on icon "Close" at bounding box center [951, 24] width 24 height 24
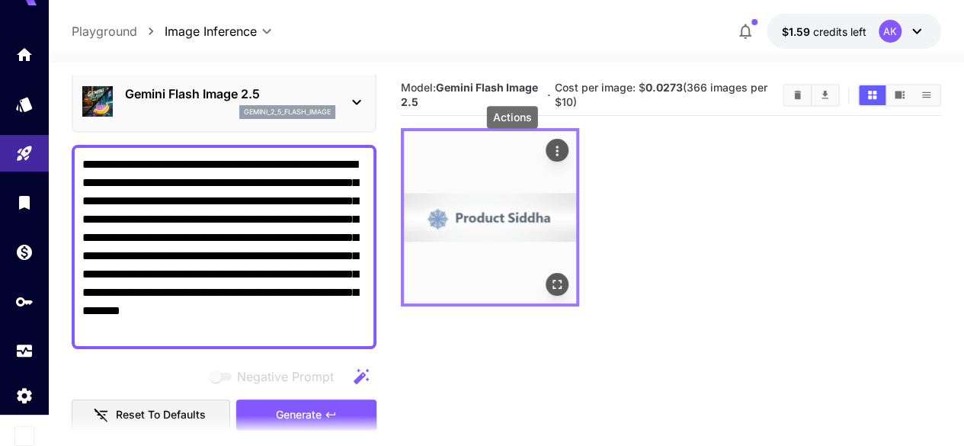
click at [557, 150] on icon "Actions" at bounding box center [558, 151] width 2 height 10
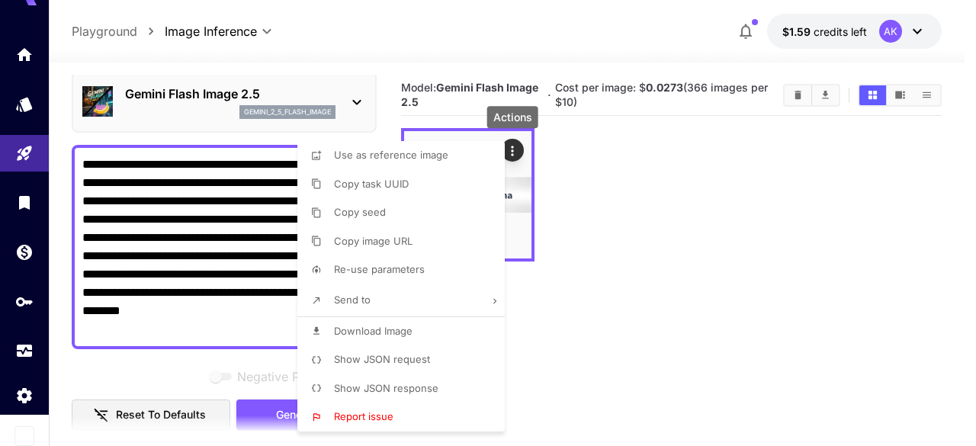
click at [375, 324] on p "Download Image" at bounding box center [373, 331] width 79 height 15
click at [134, 214] on div at bounding box center [488, 223] width 976 height 446
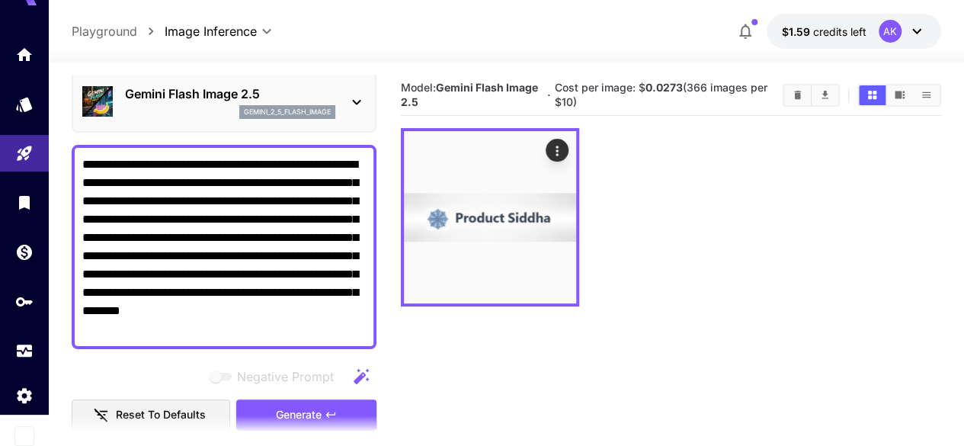
click at [300, 240] on textarea "**********" at bounding box center [224, 247] width 284 height 183
paste textarea "**********"
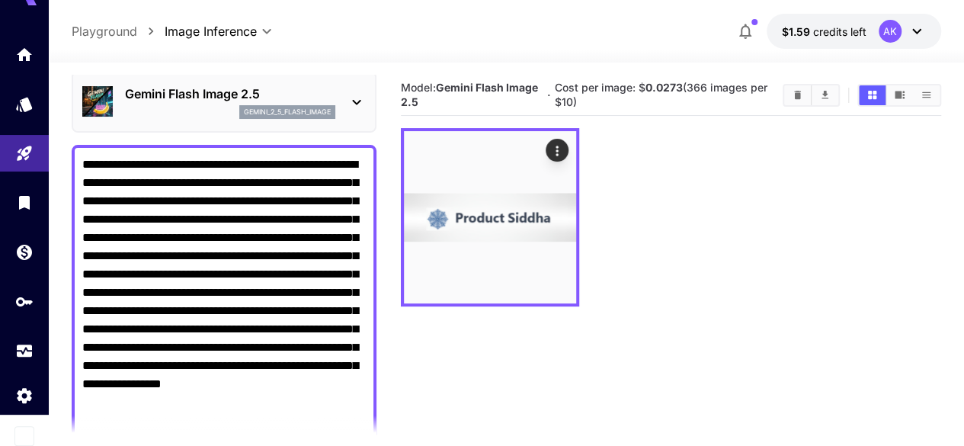
scroll to position [287, 0]
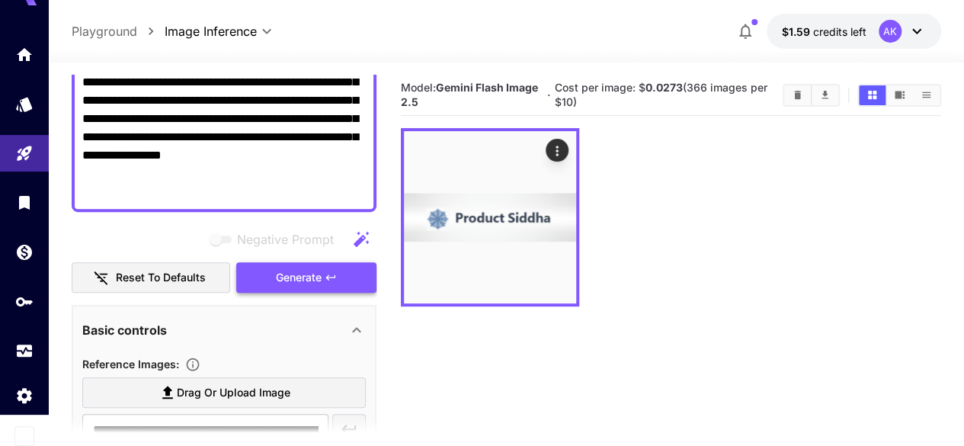
type textarea "**********"
click at [343, 268] on button "Generate" at bounding box center [306, 277] width 140 height 31
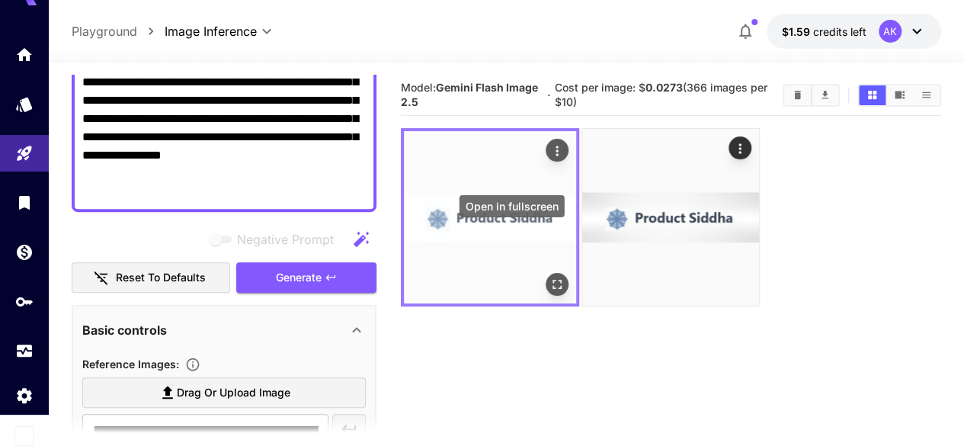
click at [550, 278] on icon "Open in fullscreen" at bounding box center [557, 285] width 15 height 15
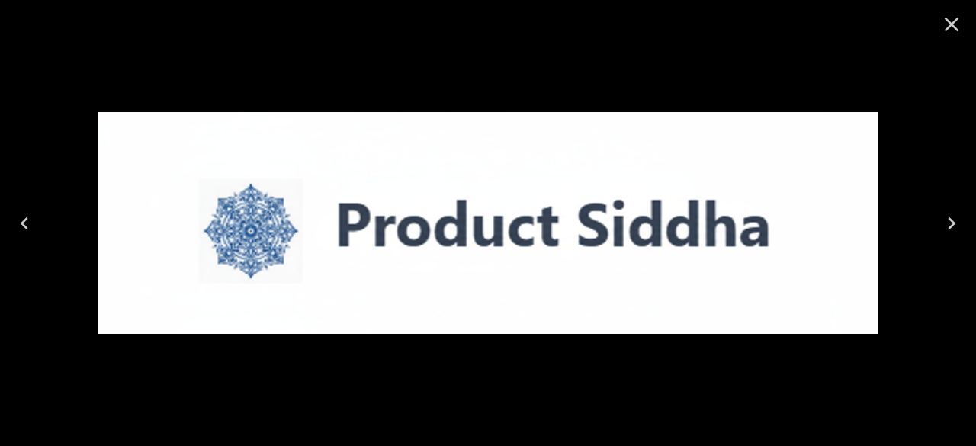
click at [944, 30] on icon "Close" at bounding box center [951, 24] width 24 height 24
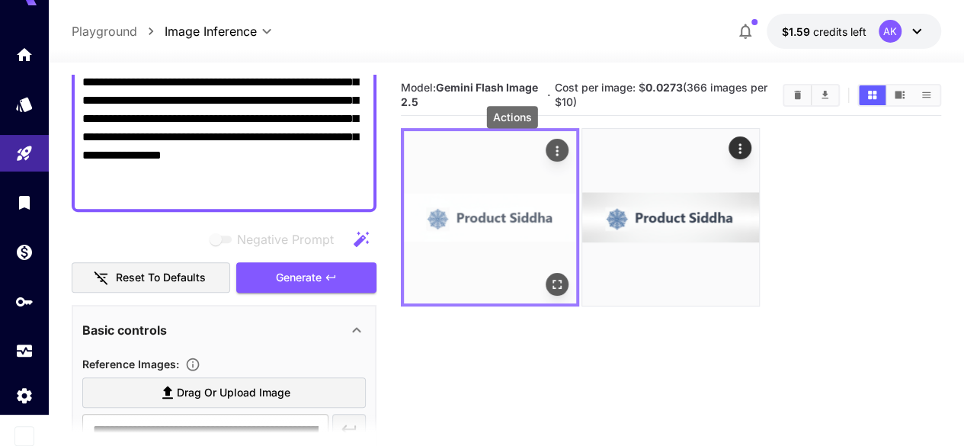
click at [550, 149] on icon "Actions" at bounding box center [557, 150] width 15 height 15
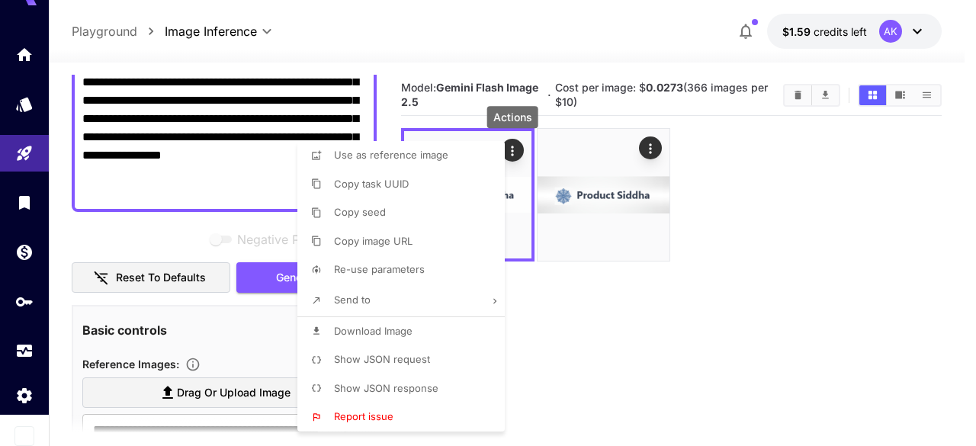
click at [364, 325] on span "Download Image" at bounding box center [373, 331] width 79 height 12
click at [221, 159] on div at bounding box center [488, 223] width 976 height 446
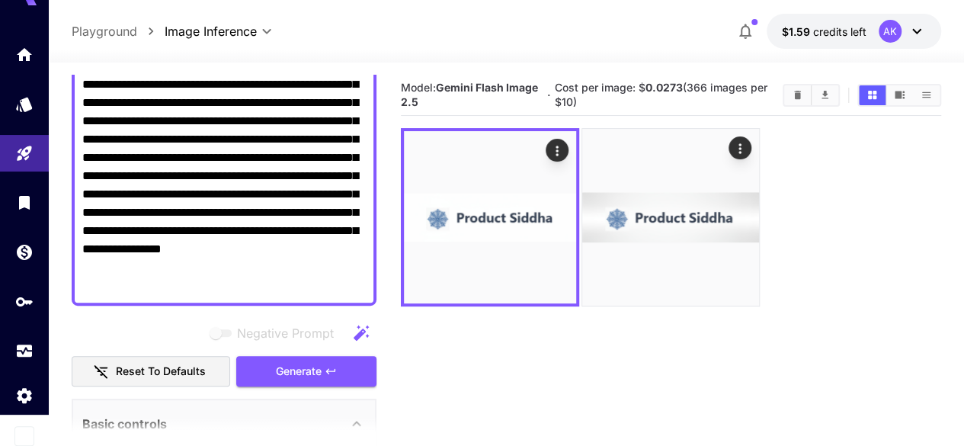
scroll to position [58, 0]
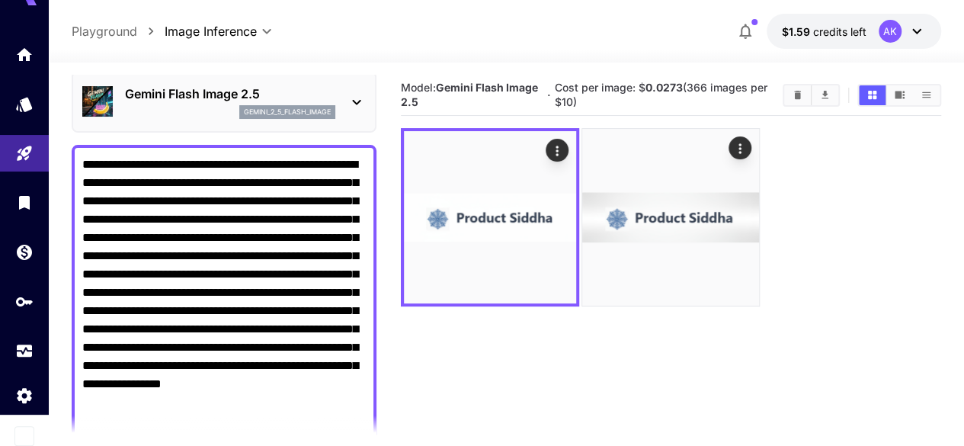
click at [206, 107] on div "gemini_2_5_flash_image" at bounding box center [230, 112] width 210 height 14
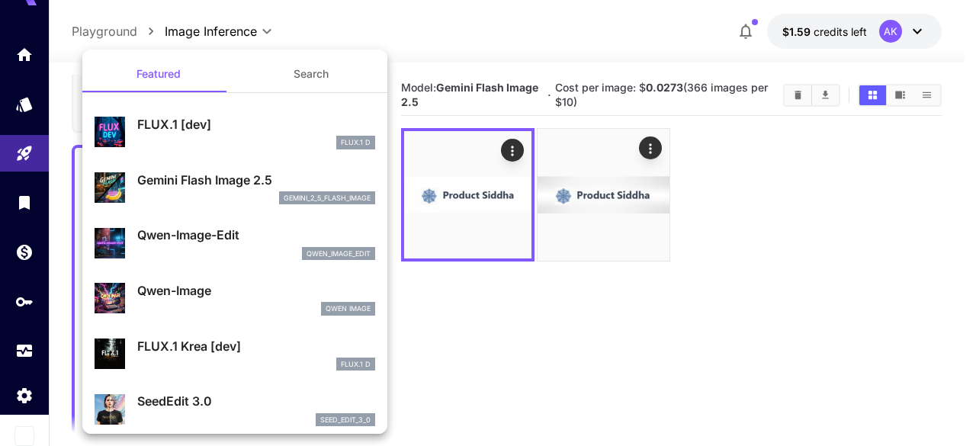
click at [466, 33] on div at bounding box center [488, 223] width 976 height 446
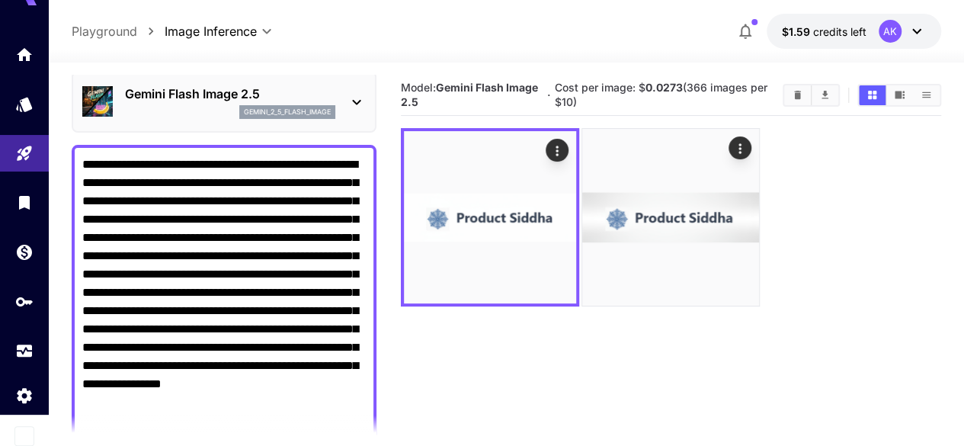
click at [158, 225] on textarea "**********" at bounding box center [224, 293] width 284 height 274
click at [159, 225] on textarea "**********" at bounding box center [224, 293] width 284 height 274
click at [159, 226] on textarea "**********" at bounding box center [224, 293] width 284 height 274
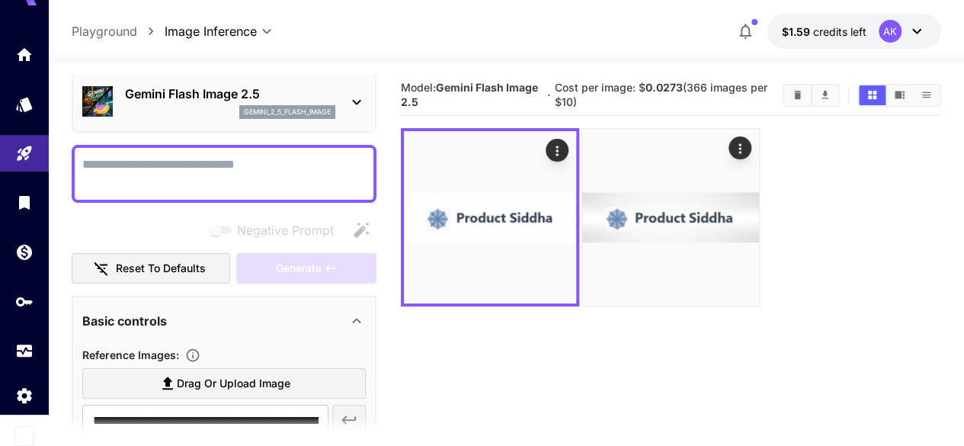
paste textarea "**********"
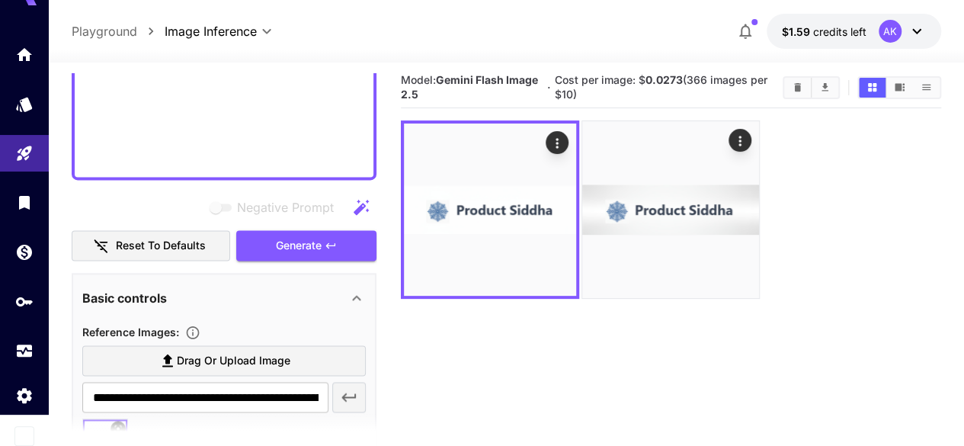
scroll to position [1090, 0]
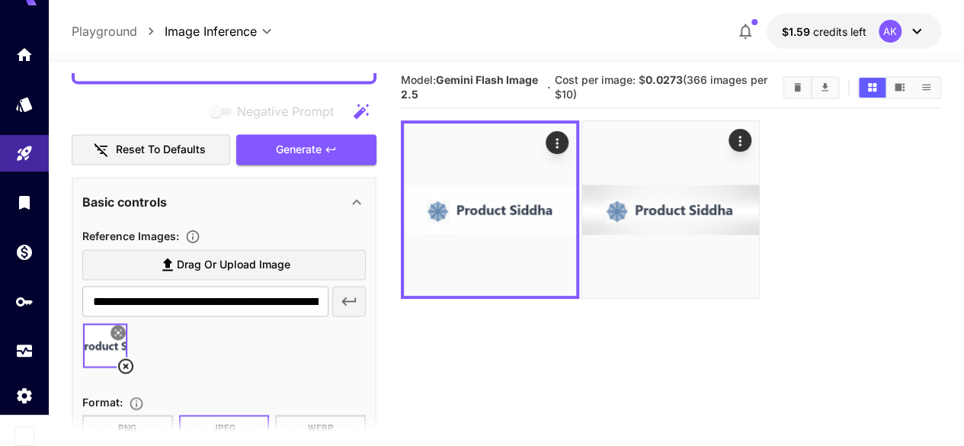
type textarea "**********"
click at [124, 364] on icon at bounding box center [125, 365] width 15 height 15
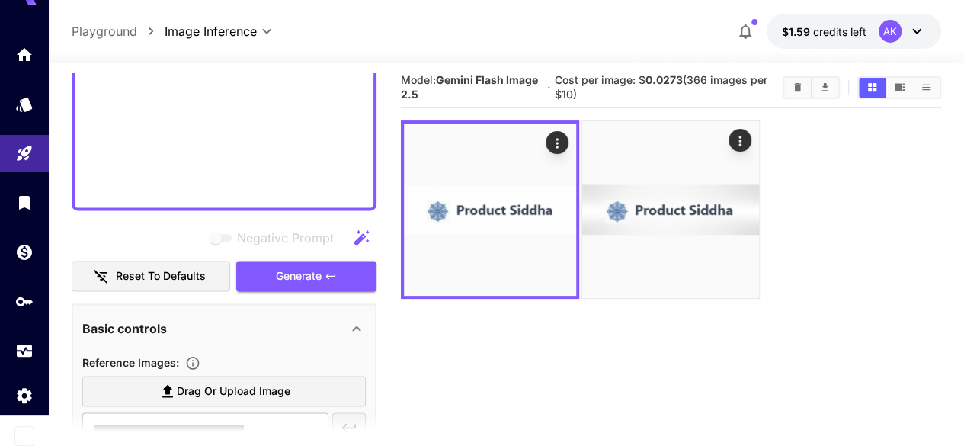
scroll to position [921, 0]
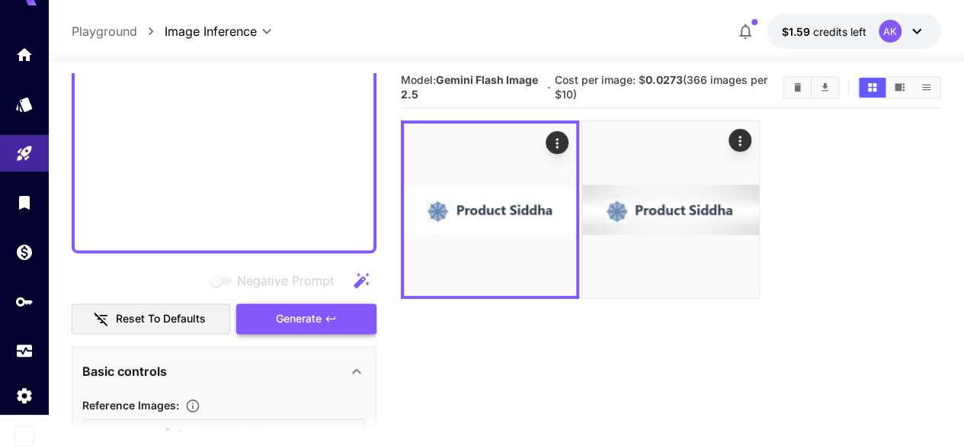
click at [294, 311] on span "Generate" at bounding box center [299, 319] width 46 height 19
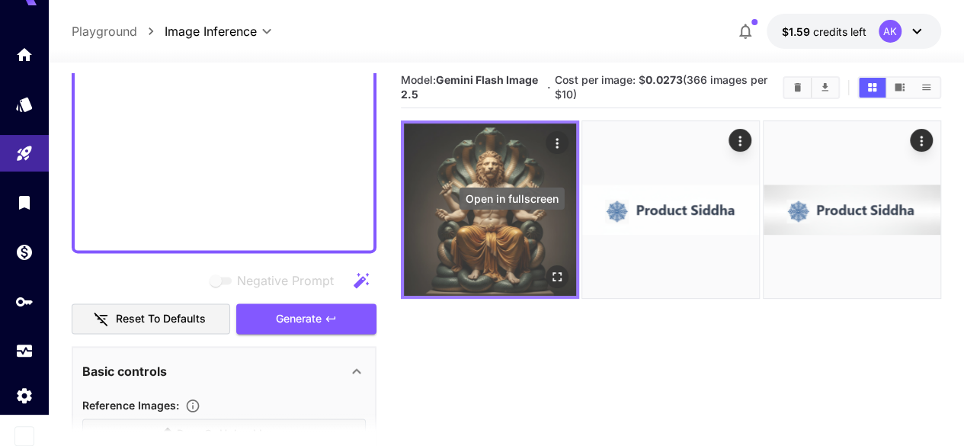
click at [550, 270] on icon "Open in fullscreen" at bounding box center [557, 277] width 15 height 15
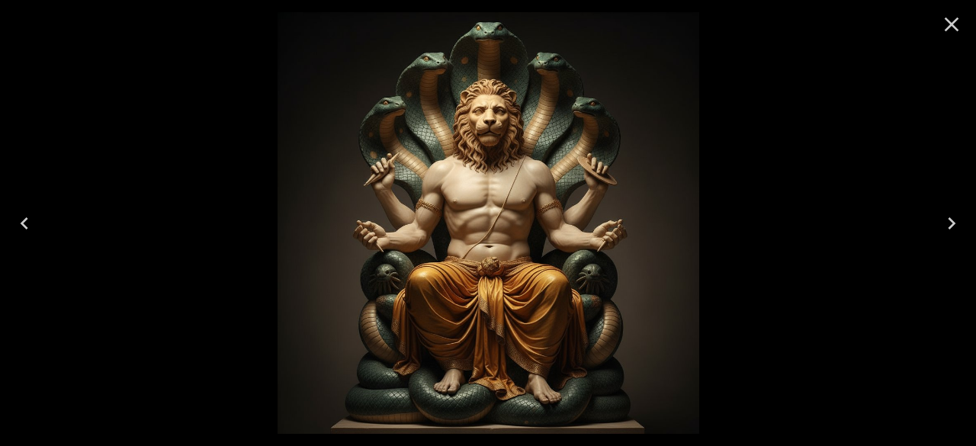
click at [945, 20] on icon "Close" at bounding box center [951, 24] width 24 height 24
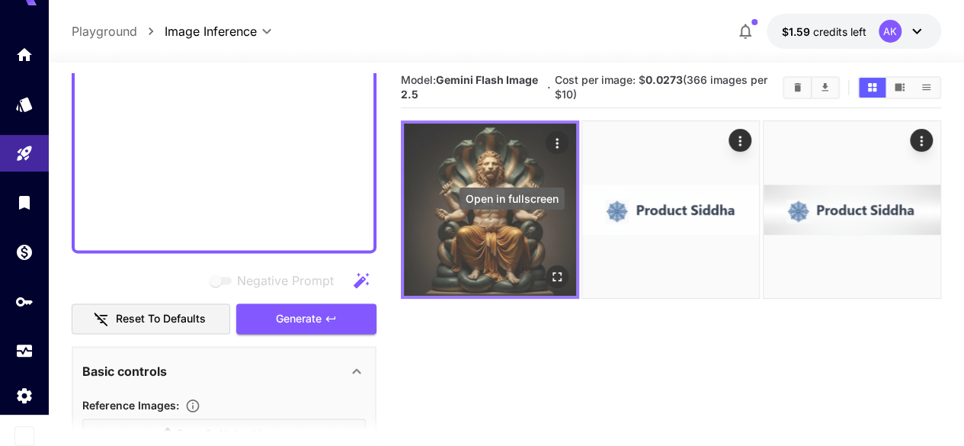
click at [550, 270] on icon "Open in fullscreen" at bounding box center [557, 277] width 15 height 15
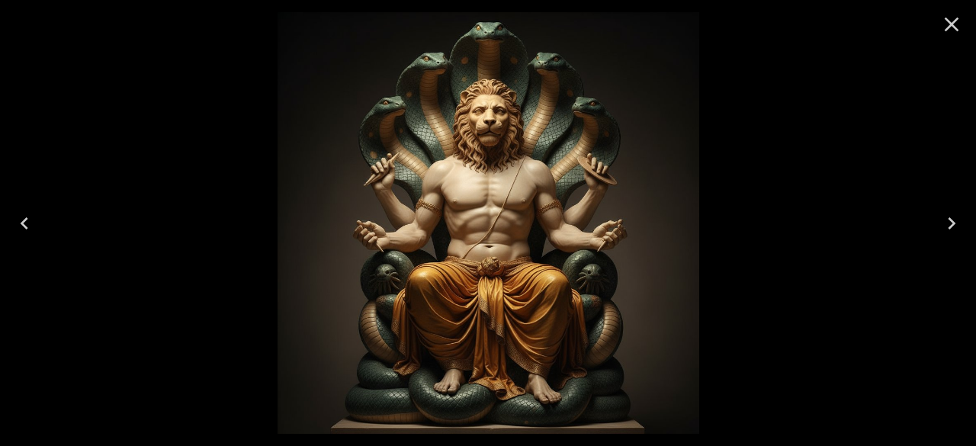
click at [955, 32] on icon "Close" at bounding box center [951, 24] width 24 height 24
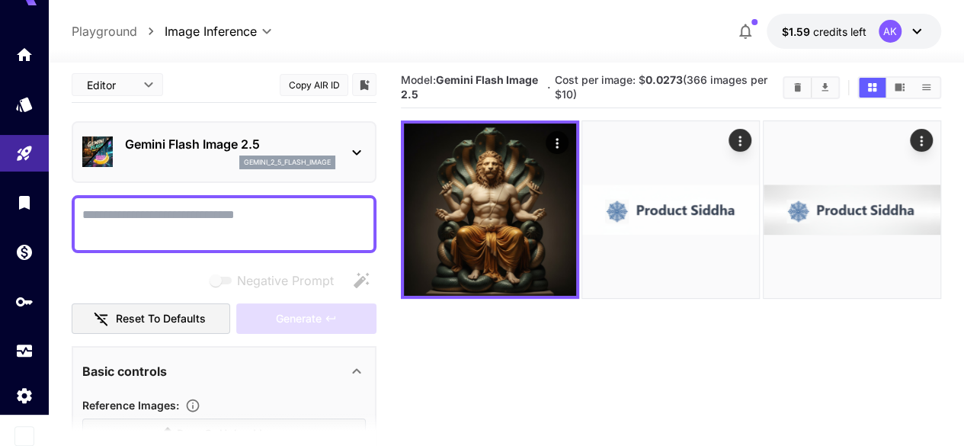
paste textarea "**********"
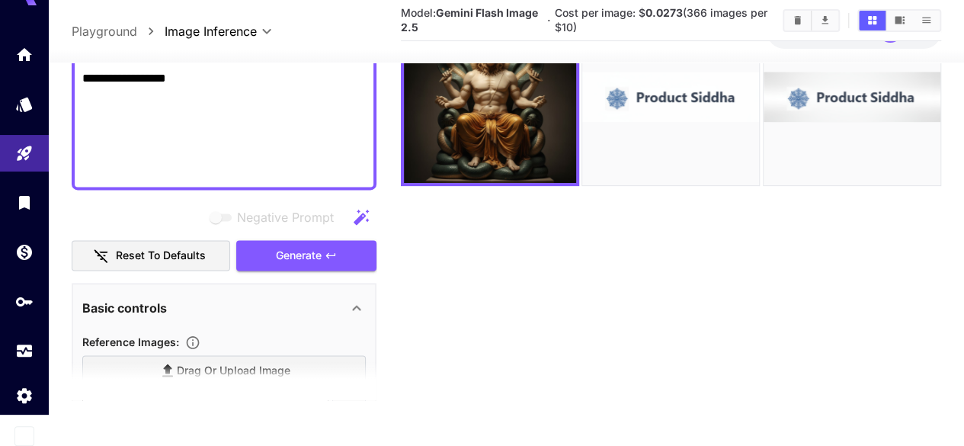
scroll to position [1011, 0]
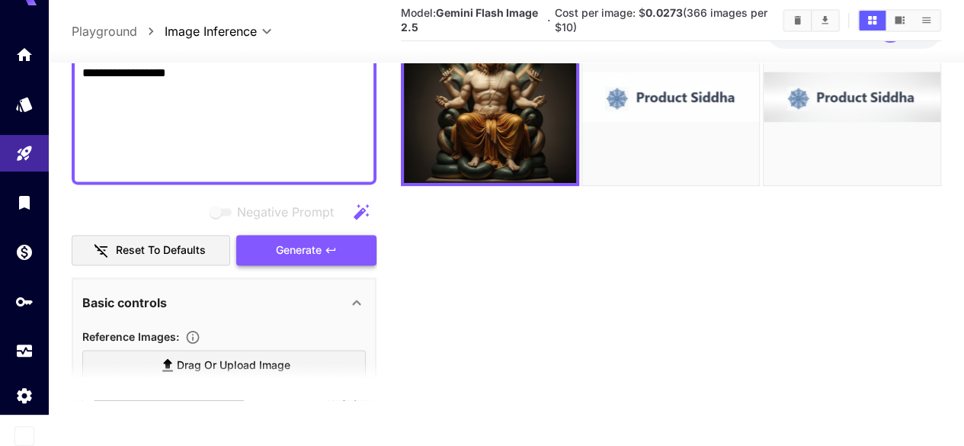
type textarea "**********"
click at [322, 255] on button "Generate" at bounding box center [306, 249] width 140 height 31
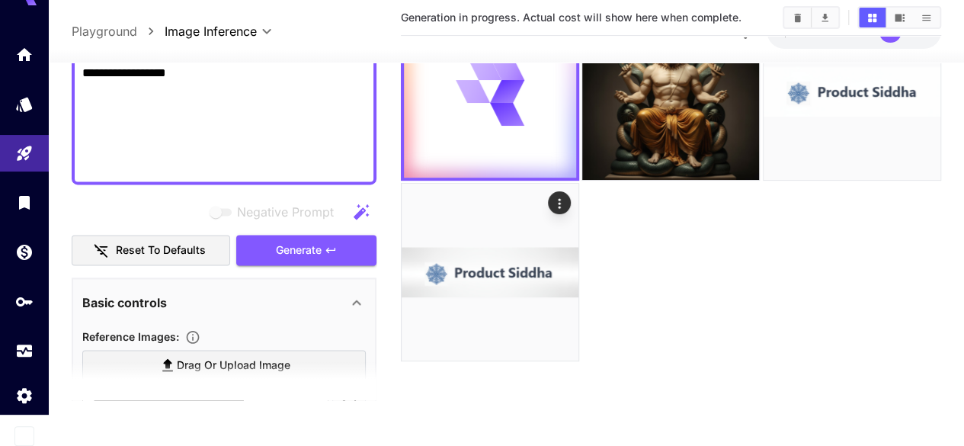
scroll to position [0, 0]
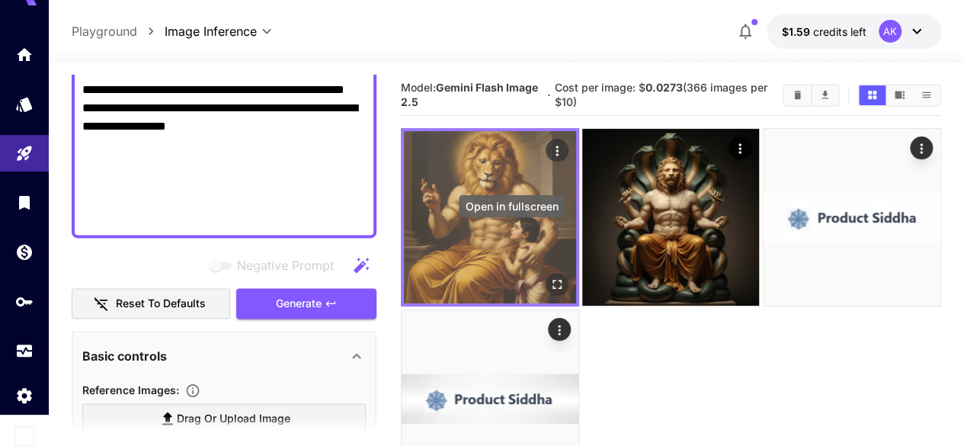
click at [550, 278] on icon "Open in fullscreen" at bounding box center [557, 285] width 15 height 15
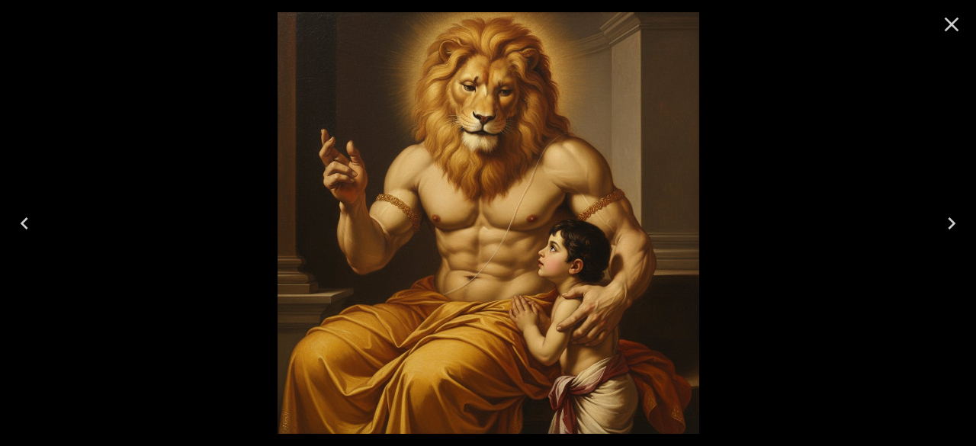
click at [951, 28] on icon "Close" at bounding box center [951, 24] width 24 height 24
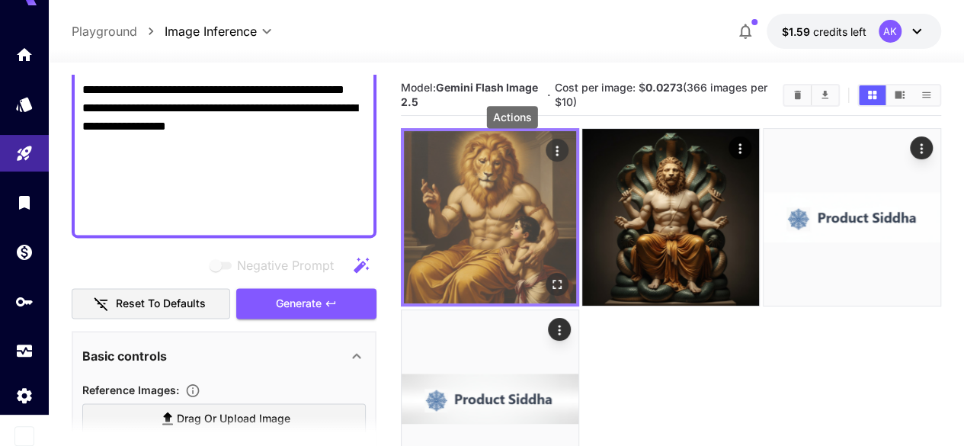
click at [550, 152] on icon "Actions" at bounding box center [557, 150] width 15 height 15
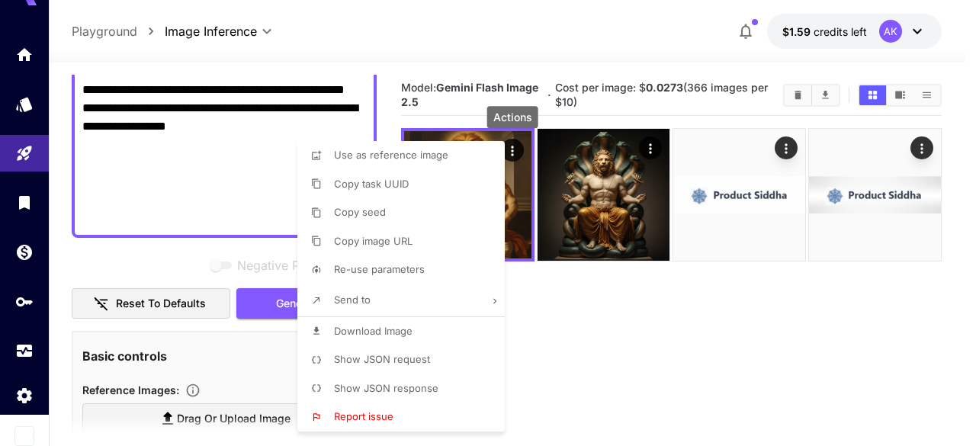
click at [451, 297] on li "Send to" at bounding box center [405, 300] width 217 height 32
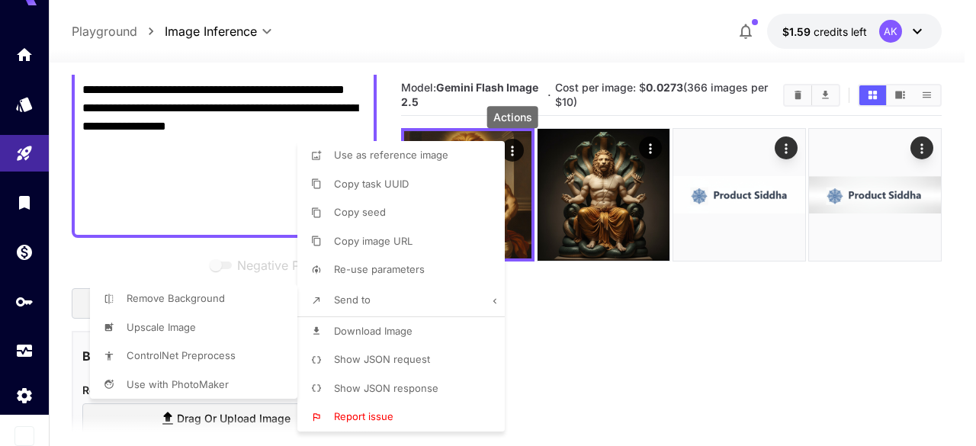
click at [354, 336] on div at bounding box center [488, 223] width 976 height 446
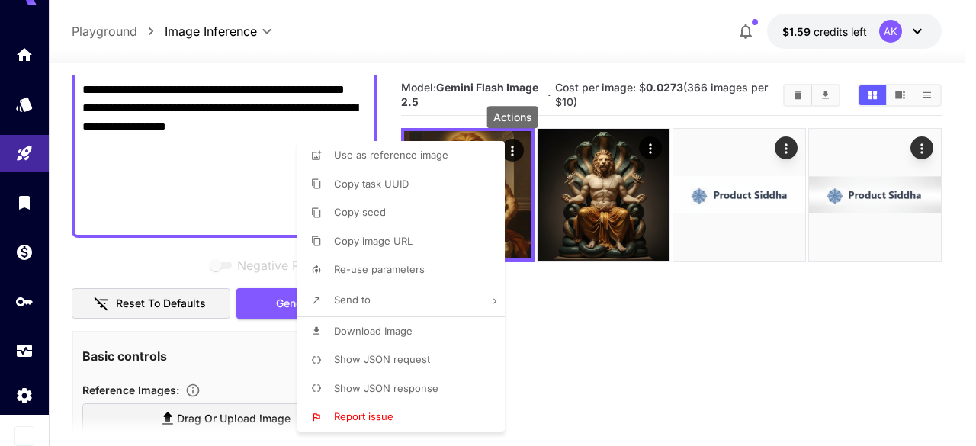
click at [356, 333] on span "Download Image" at bounding box center [373, 331] width 79 height 12
click at [574, 328] on div at bounding box center [488, 223] width 976 height 446
